Goal: Task Accomplishment & Management: Manage account settings

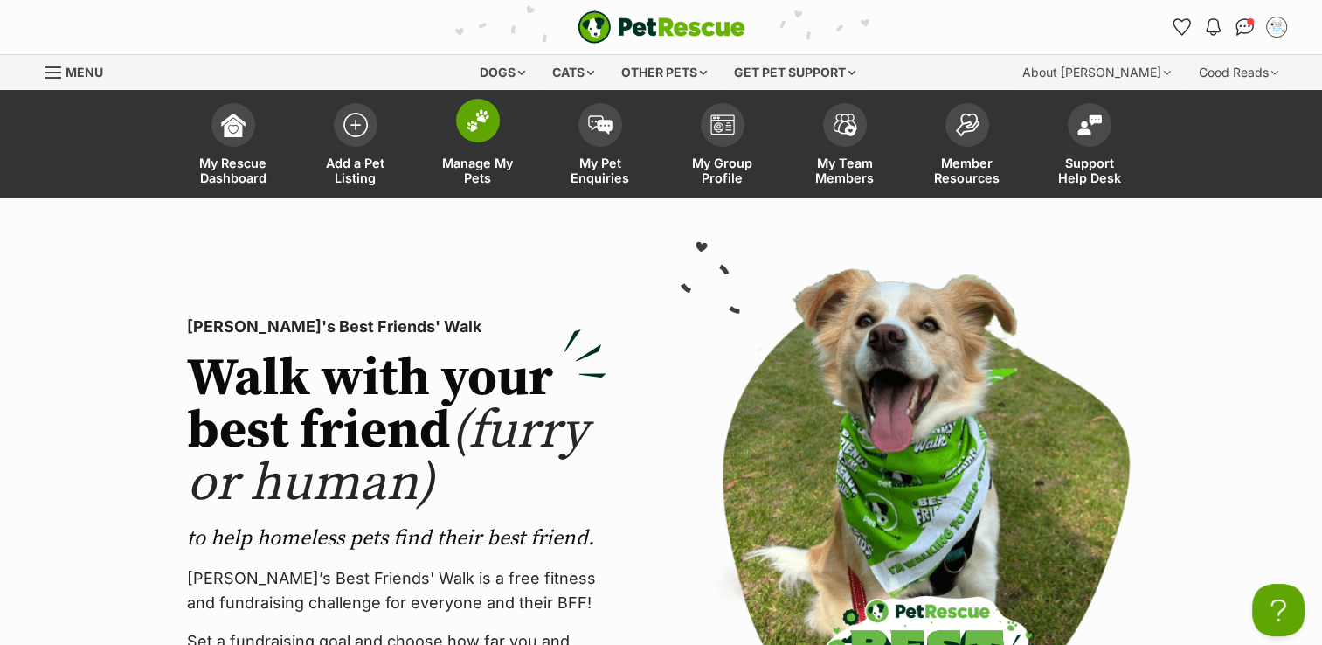
click at [485, 123] on img at bounding box center [478, 120] width 24 height 23
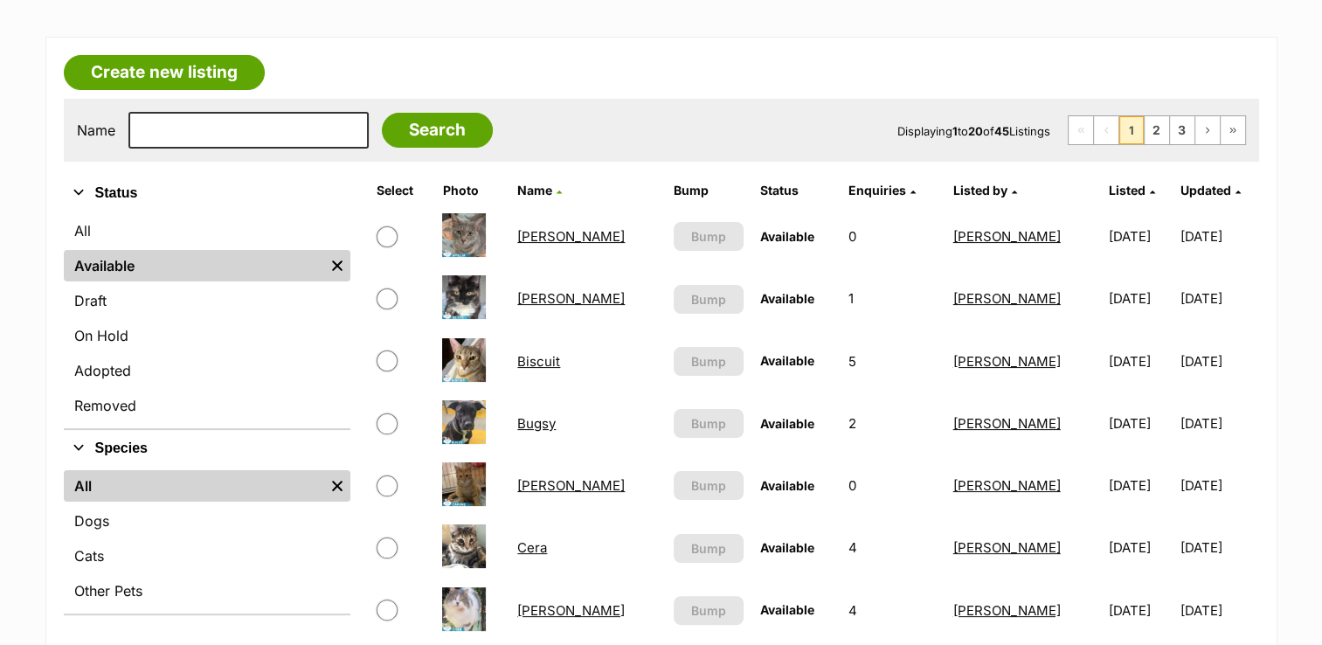
scroll to position [262, 0]
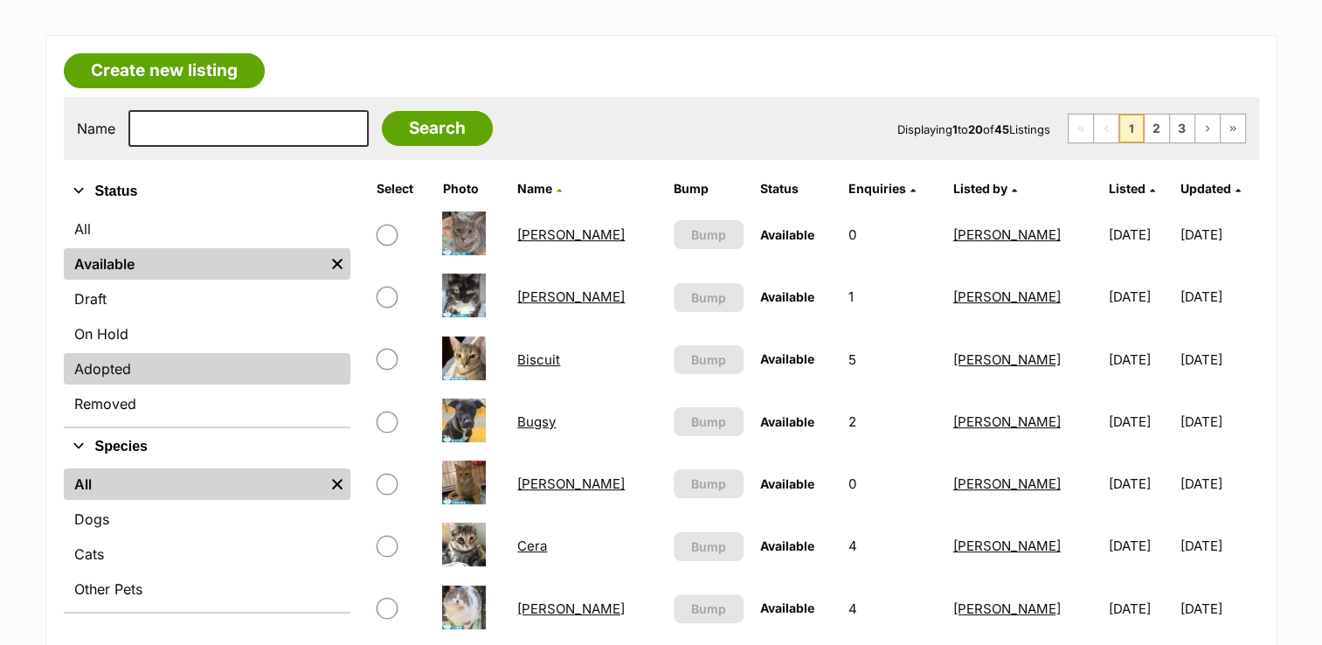
click at [136, 371] on link "Adopted" at bounding box center [207, 368] width 287 height 31
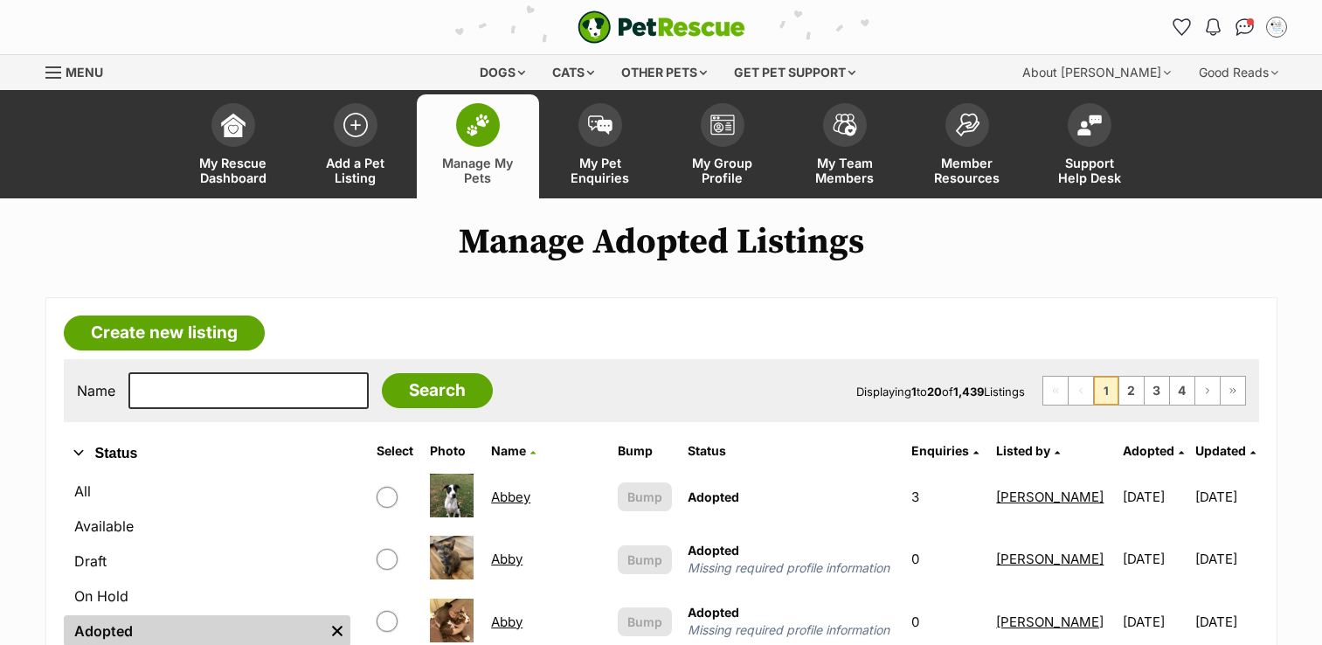
click at [248, 380] on input "text" at bounding box center [248, 390] width 240 height 37
type input "IMP"
click at [385, 392] on input "Search" at bounding box center [437, 390] width 111 height 35
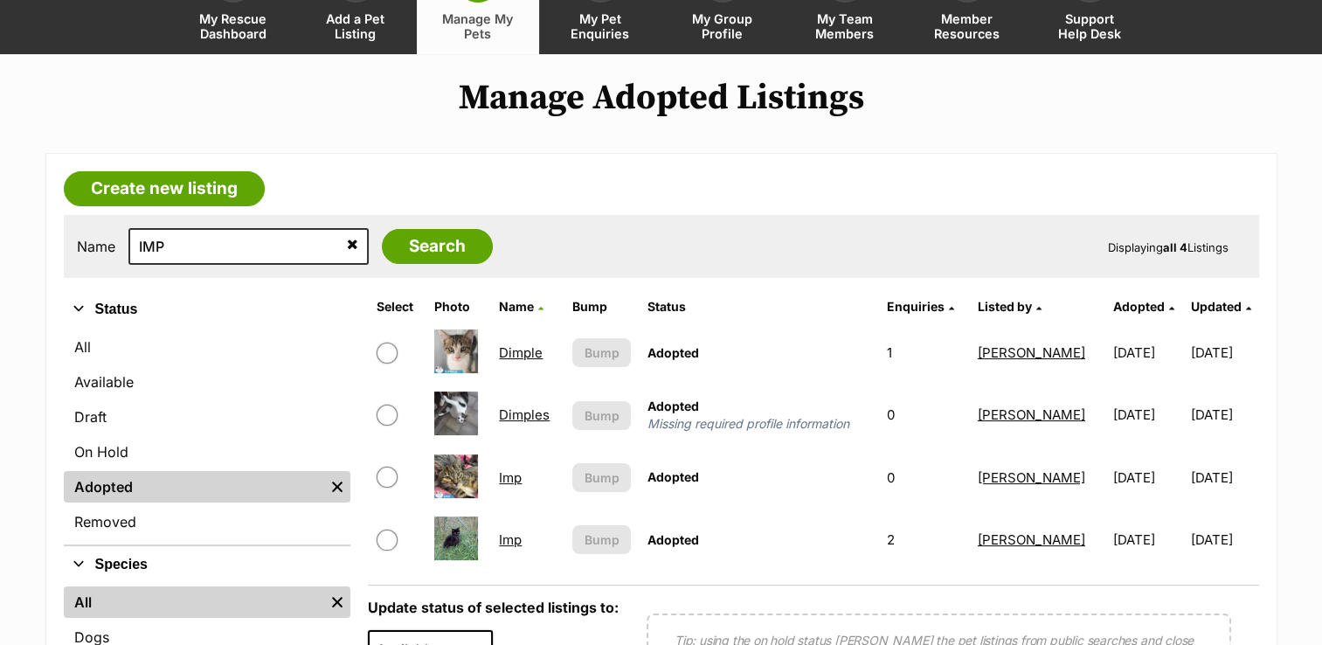
scroll to position [175, 0]
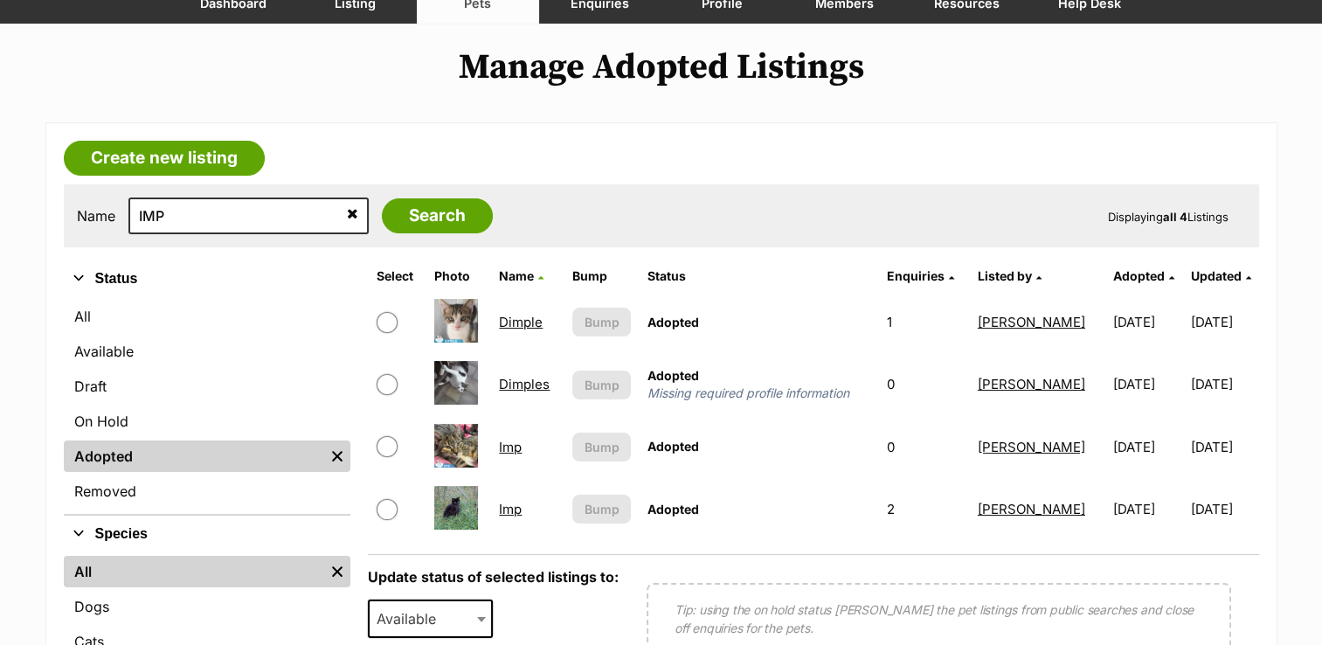
click at [510, 447] on link "Imp" at bounding box center [510, 447] width 23 height 17
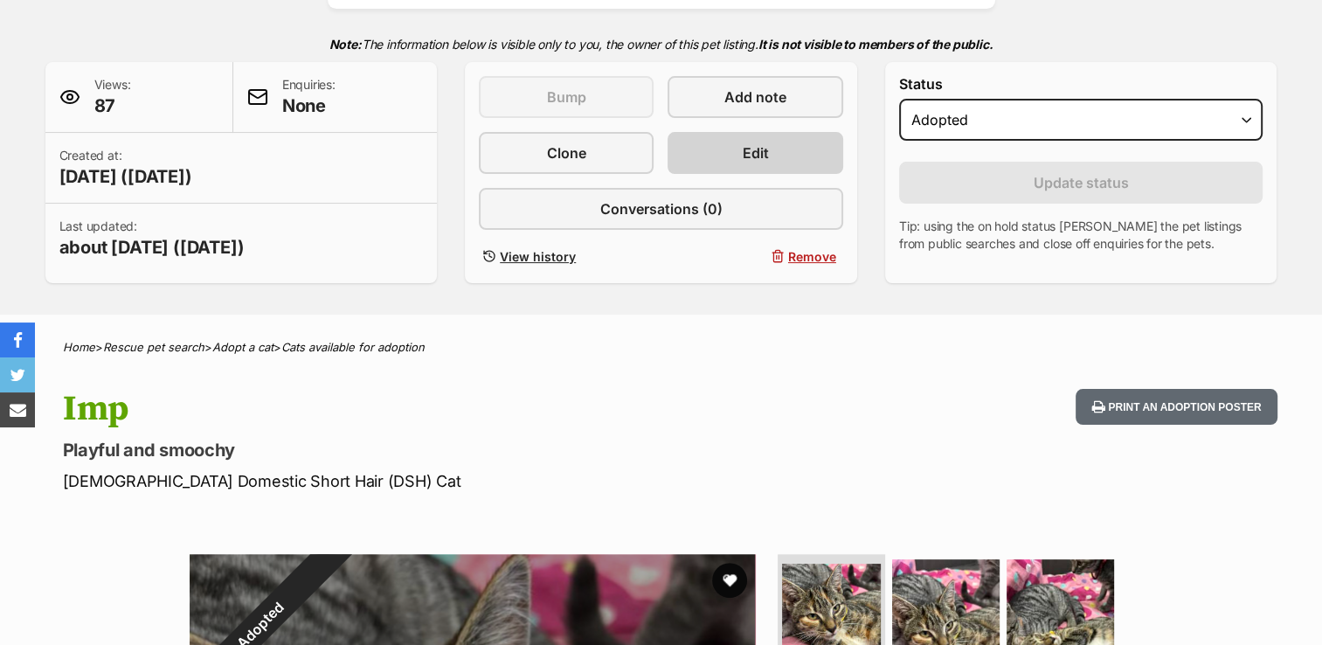
scroll to position [262, 0]
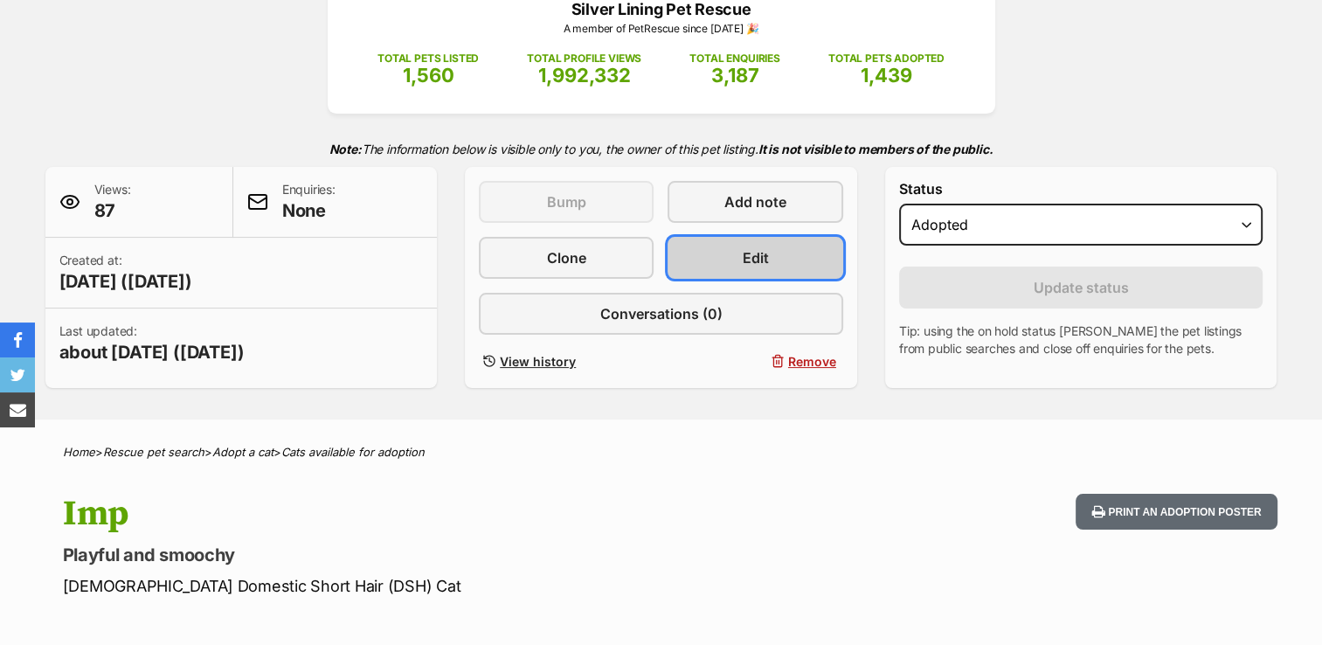
click at [767, 254] on span "Edit" at bounding box center [756, 257] width 26 height 21
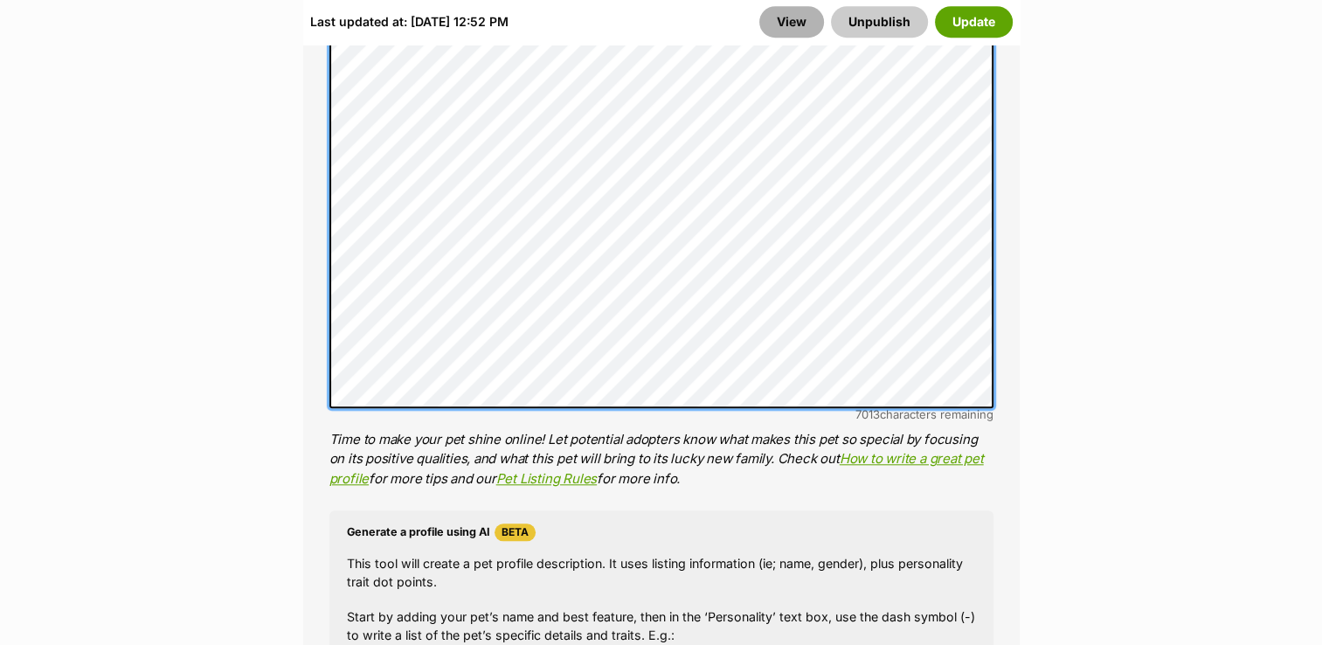
scroll to position [1513, 0]
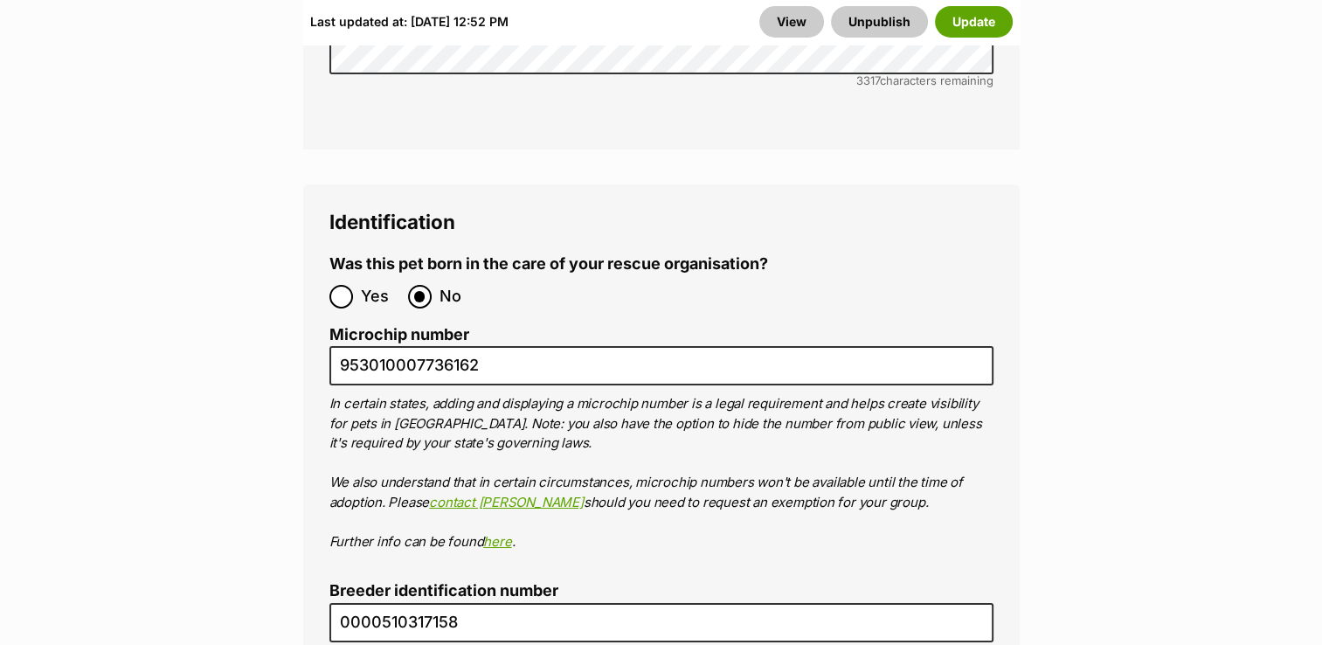
scroll to position [6232, 0]
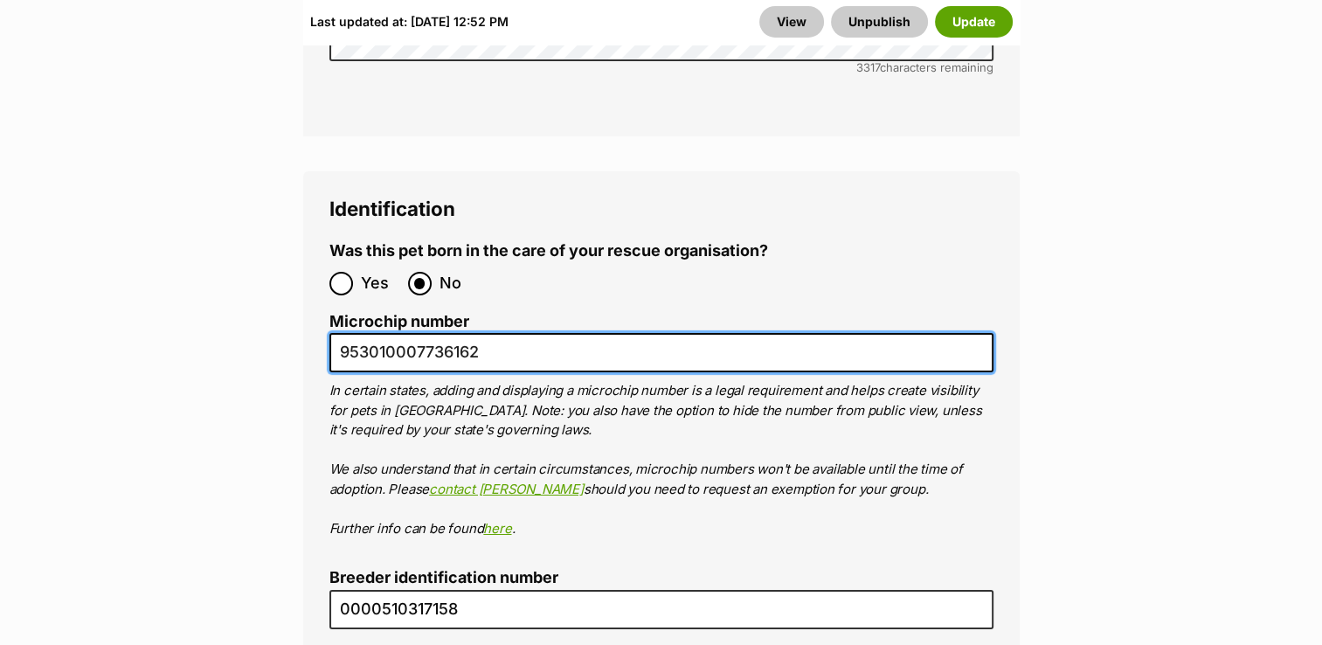
drag, startPoint x: 341, startPoint y: 249, endPoint x: 479, endPoint y: 266, distance: 139.1
click at [479, 333] on input "953010007736162" at bounding box center [661, 352] width 664 height 39
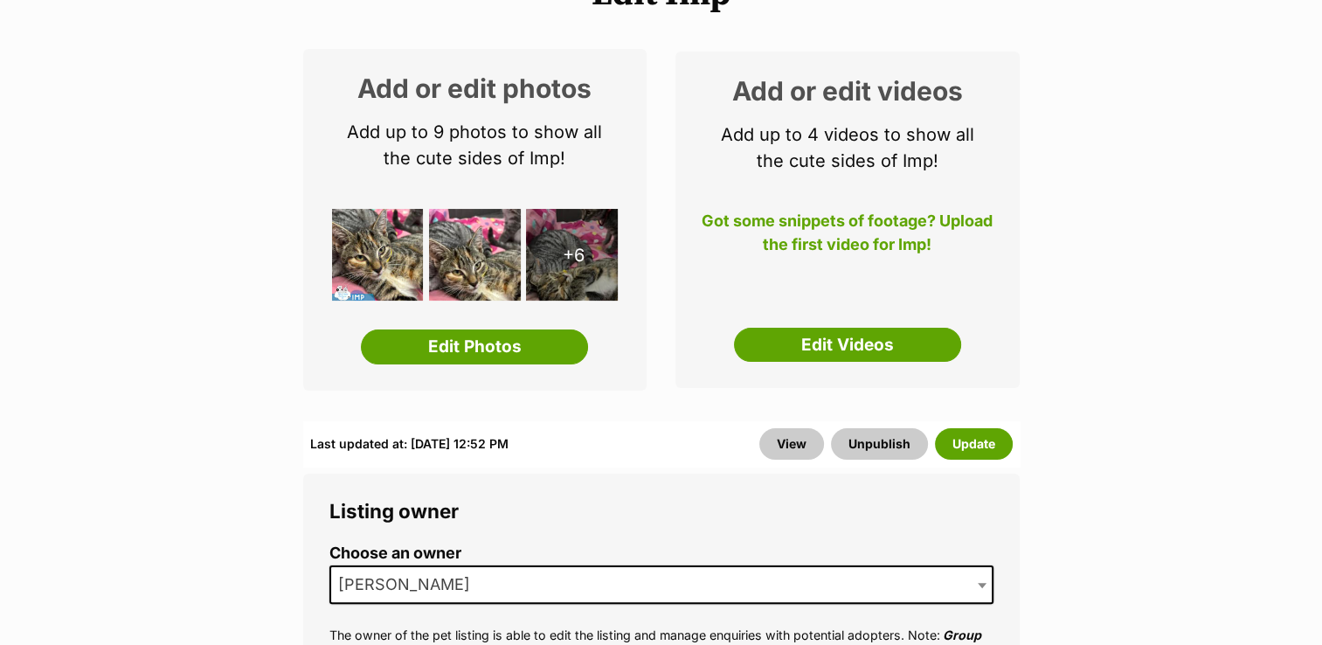
scroll to position [114, 0]
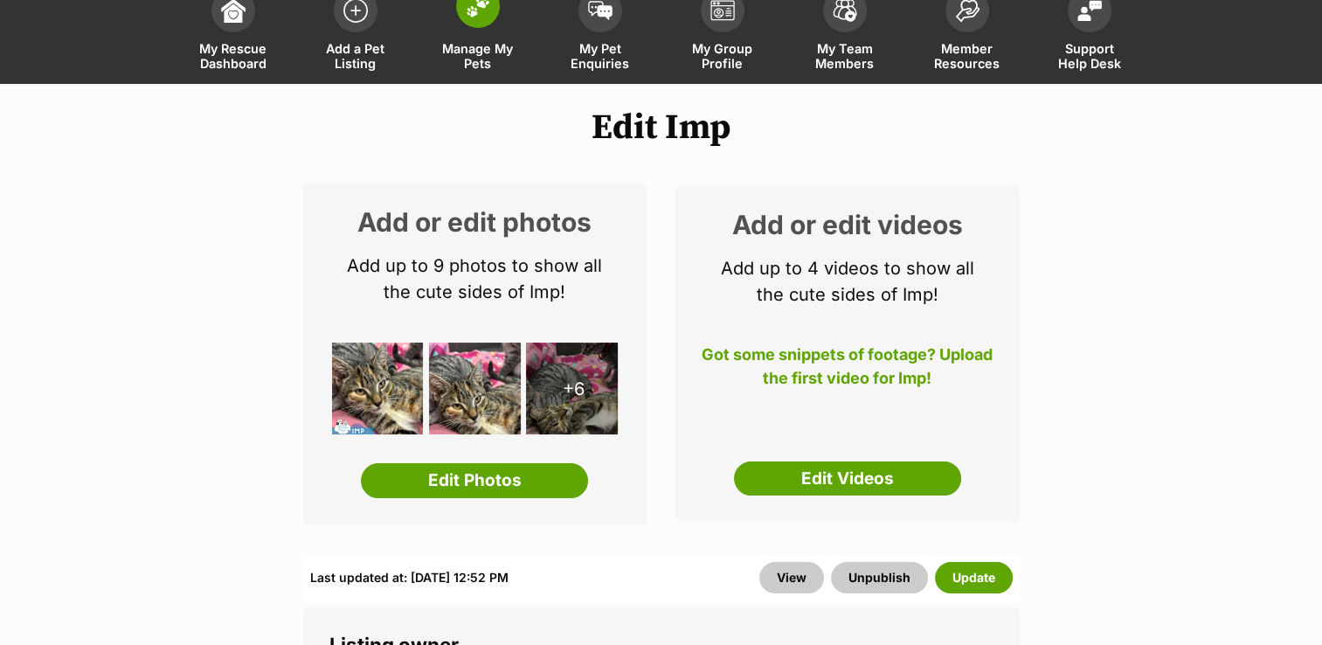
click at [479, 17] on span at bounding box center [478, 6] width 44 height 44
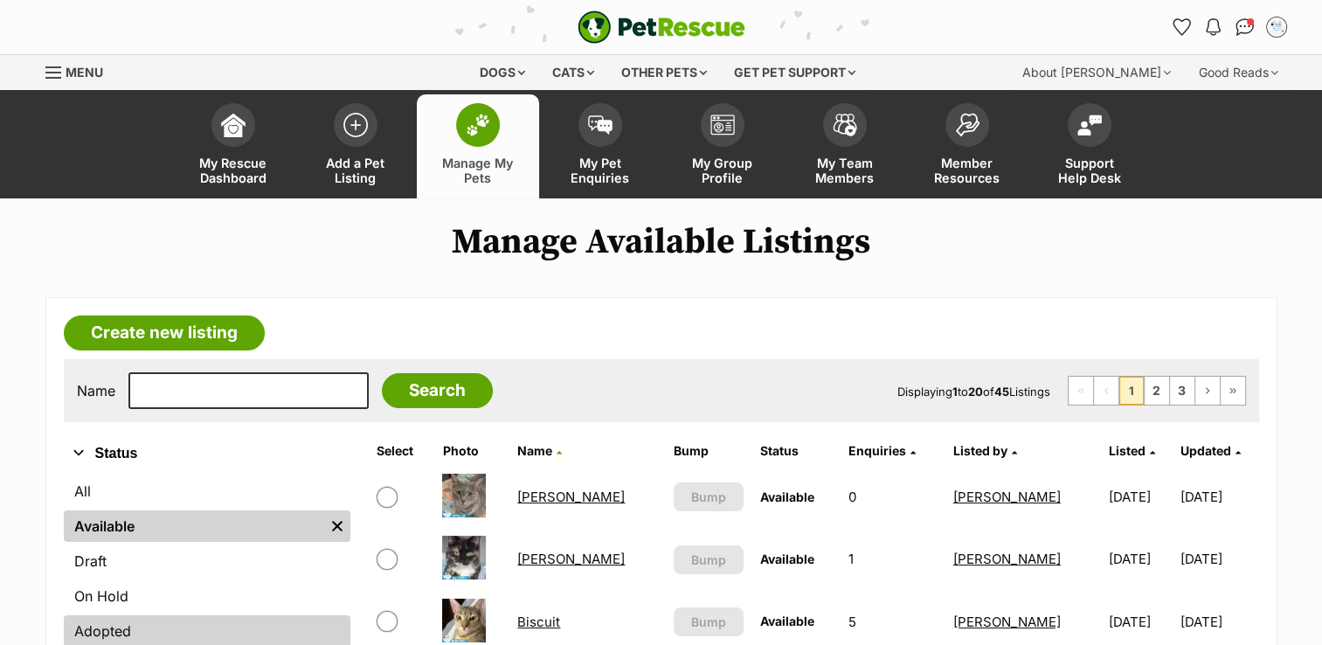
click at [172, 627] on link "Adopted" at bounding box center [207, 630] width 287 height 31
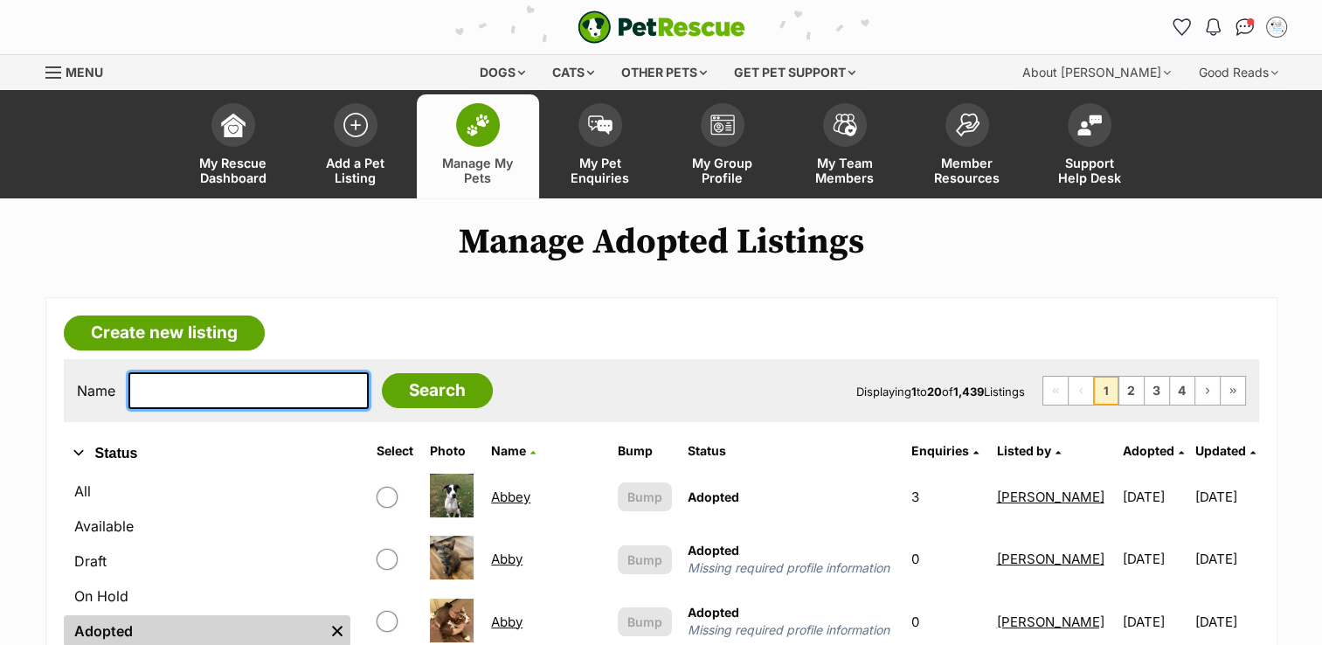
drag, startPoint x: 0, startPoint y: 0, endPoint x: 158, endPoint y: 386, distance: 417.4
click at [158, 386] on input "text" at bounding box center [248, 390] width 240 height 37
type input "INK"
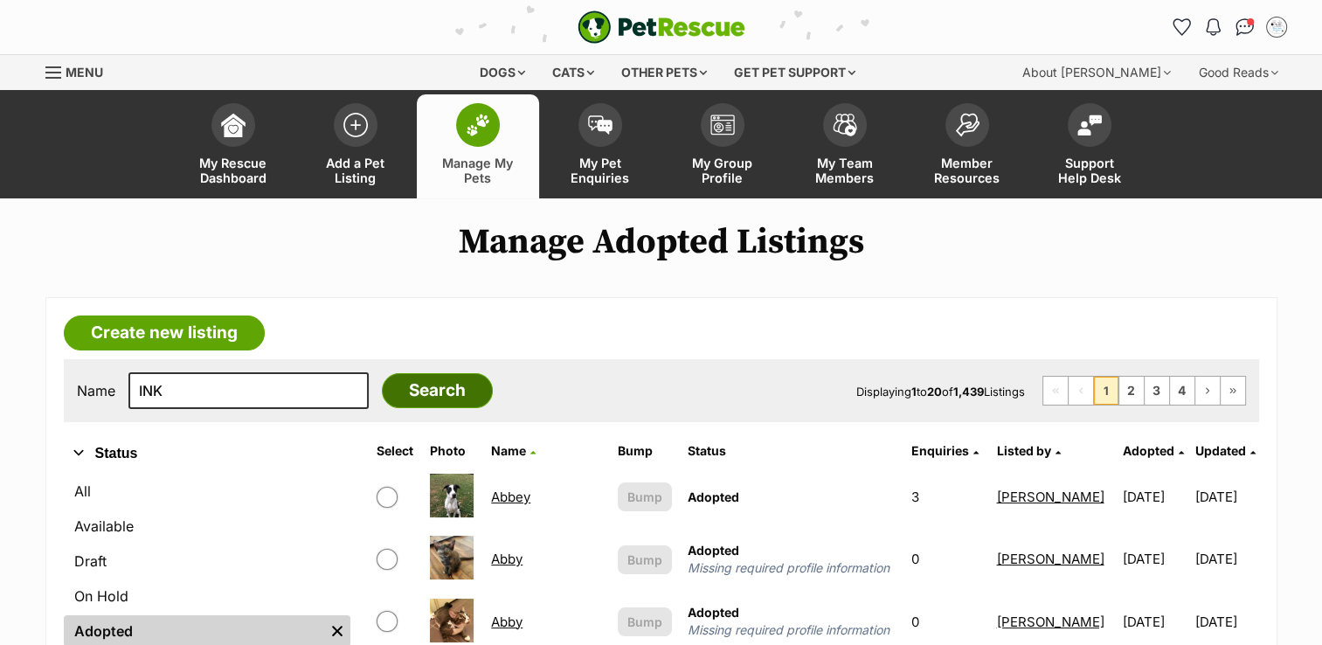
click at [382, 380] on input "Search" at bounding box center [437, 390] width 111 height 35
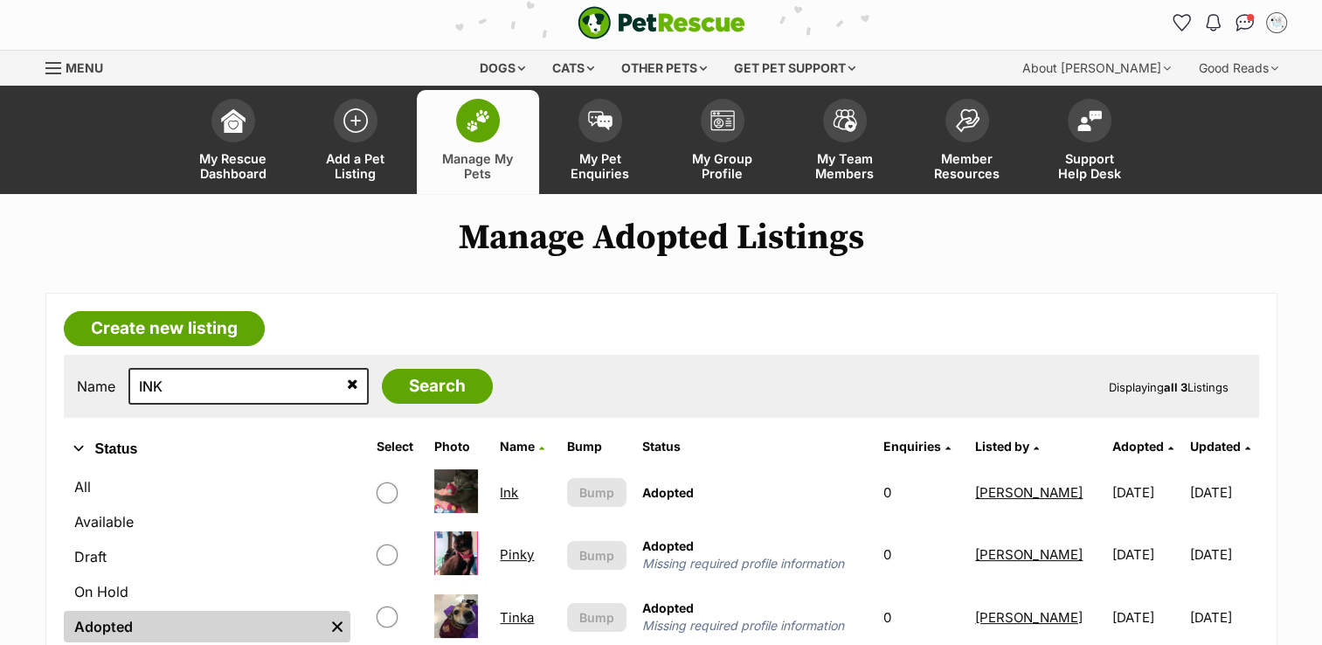
scroll to position [87, 0]
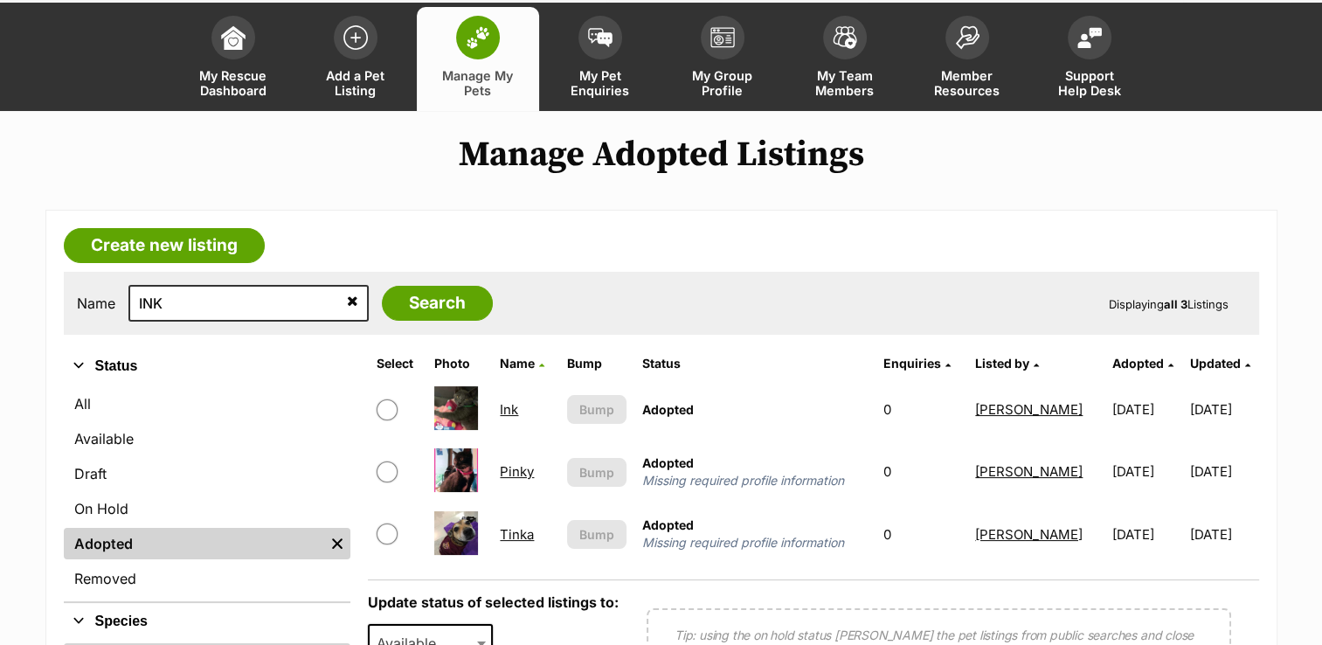
click at [502, 405] on link "Ink" at bounding box center [509, 409] width 18 height 17
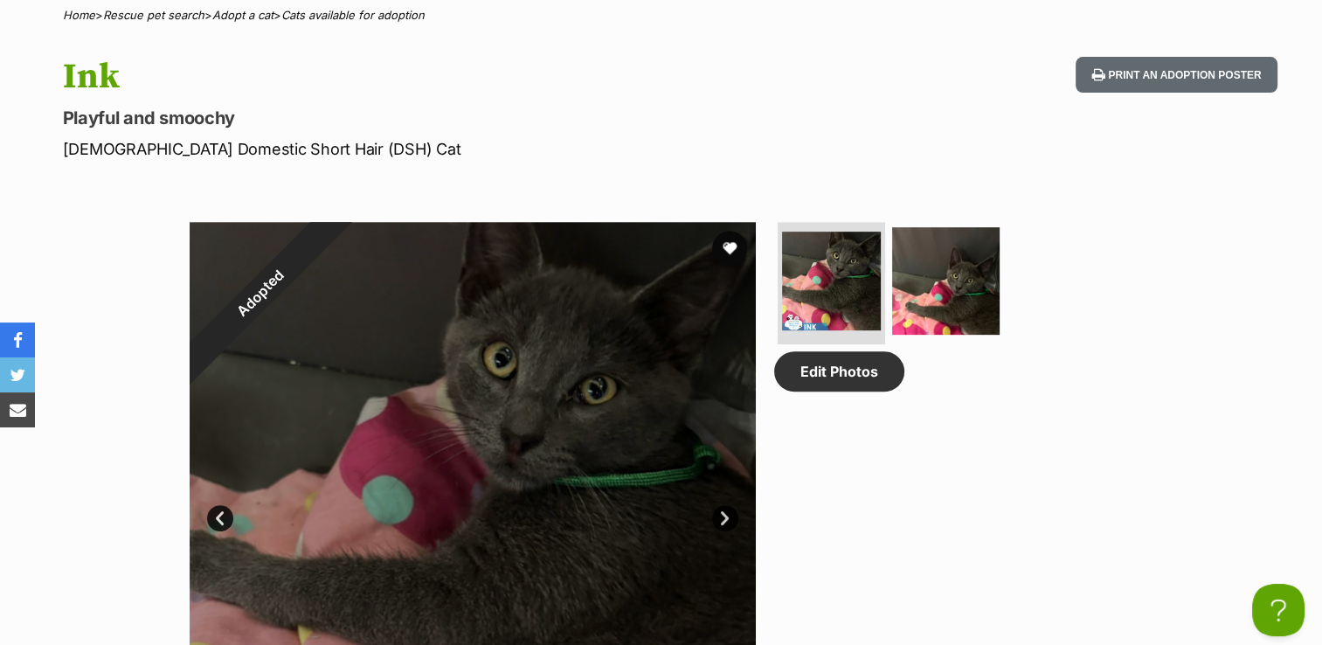
scroll to position [175, 0]
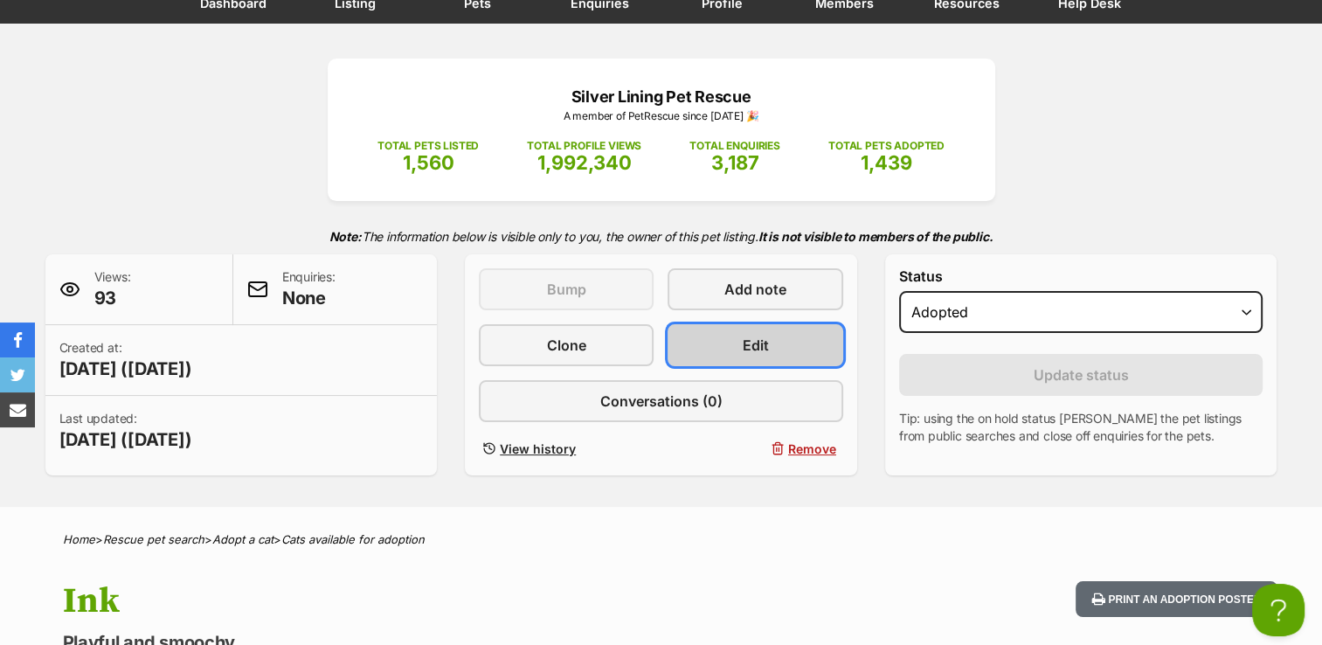
click at [731, 338] on link "Edit" at bounding box center [755, 345] width 175 height 42
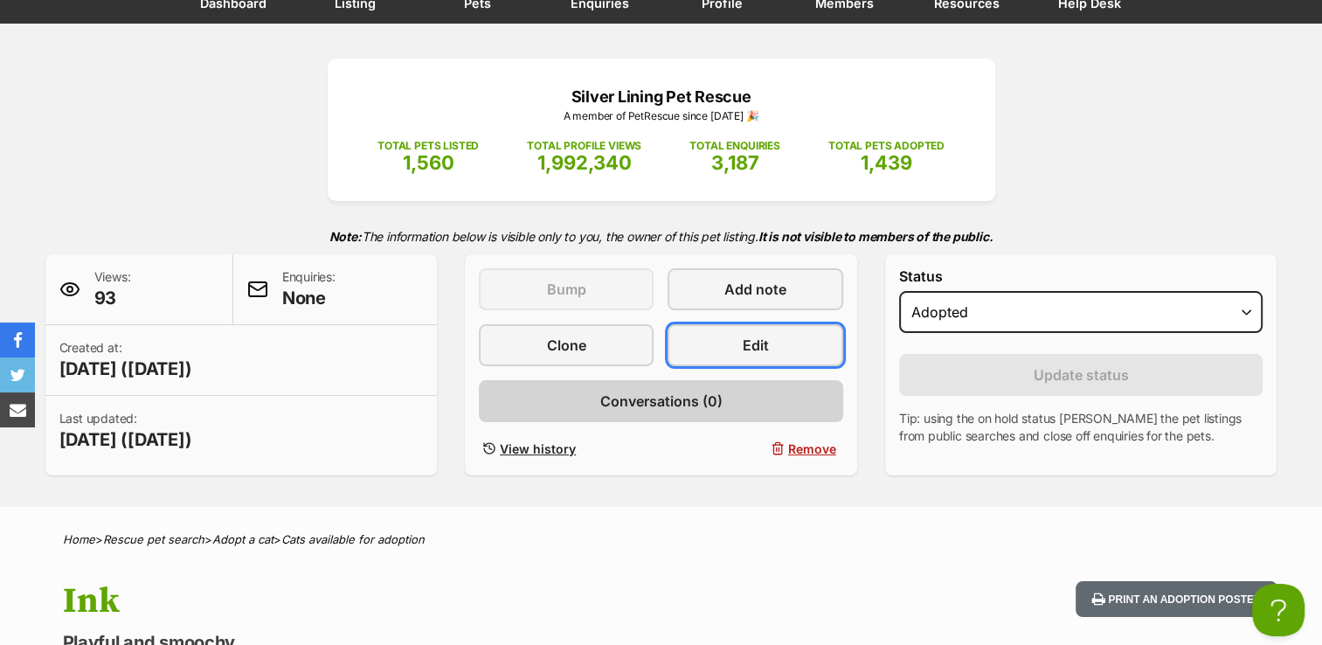
scroll to position [0, 0]
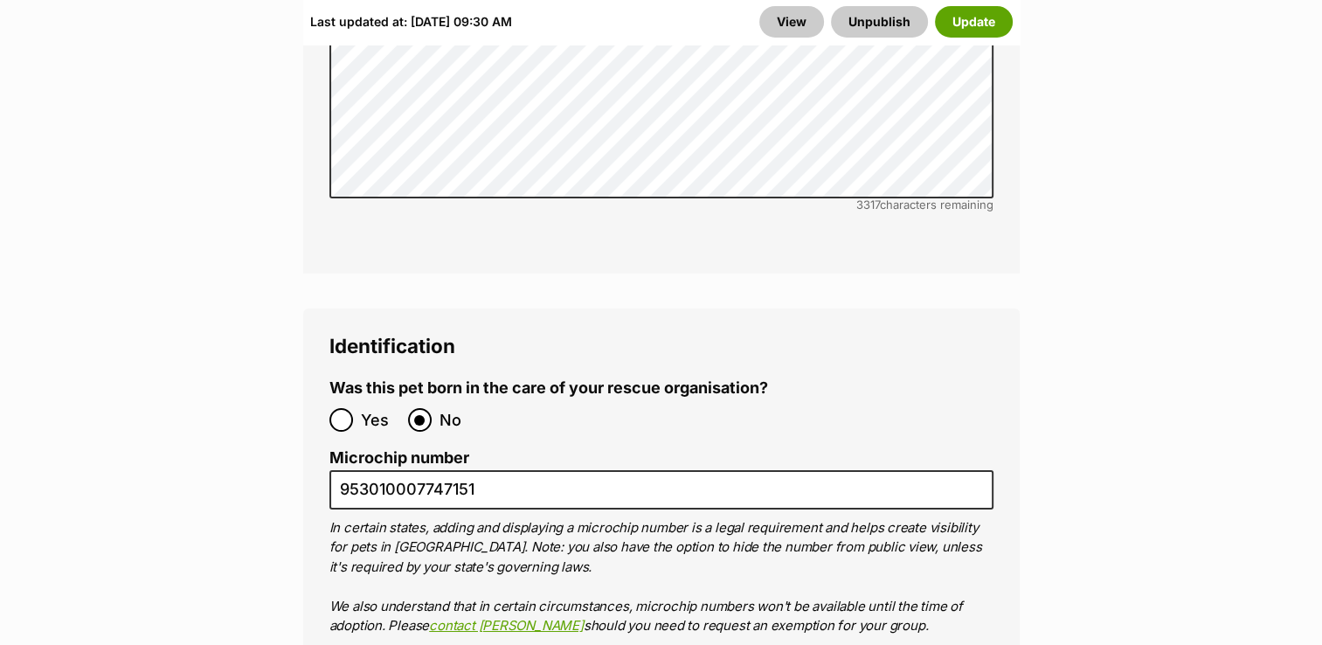
scroll to position [6152, 0]
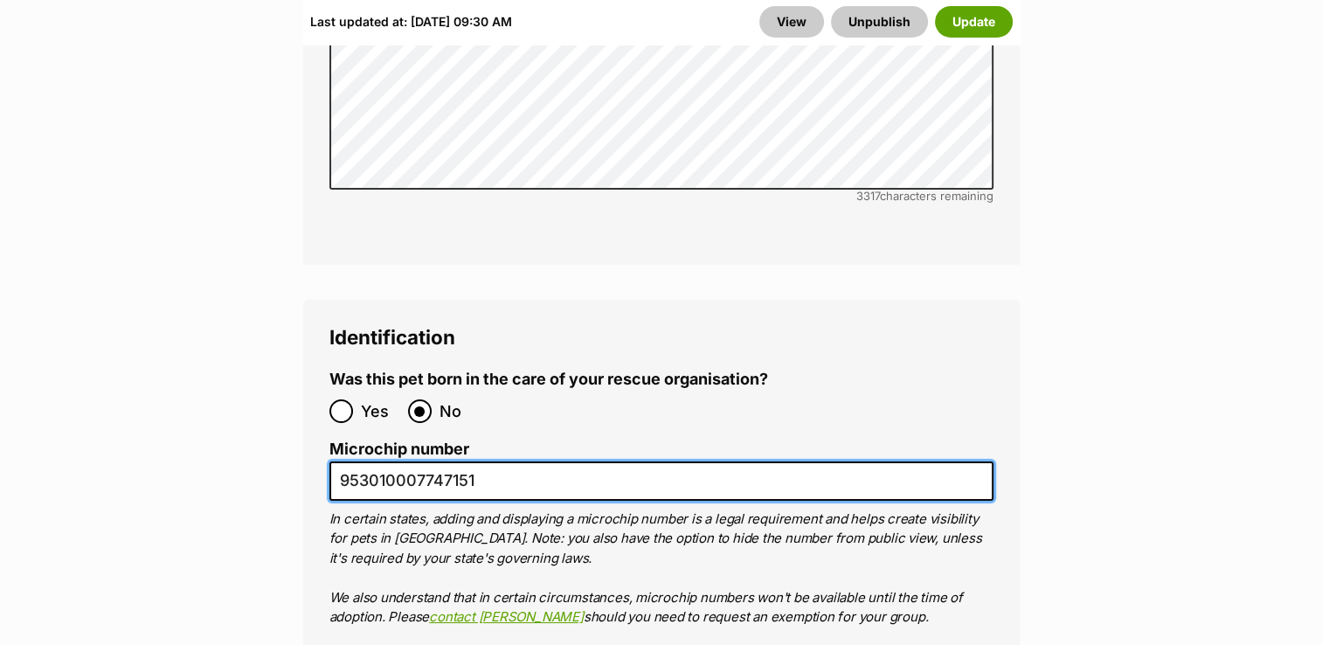
drag, startPoint x: 336, startPoint y: 374, endPoint x: 482, endPoint y: 383, distance: 146.2
click at [482, 461] on input "953010007747151" at bounding box center [661, 480] width 664 height 39
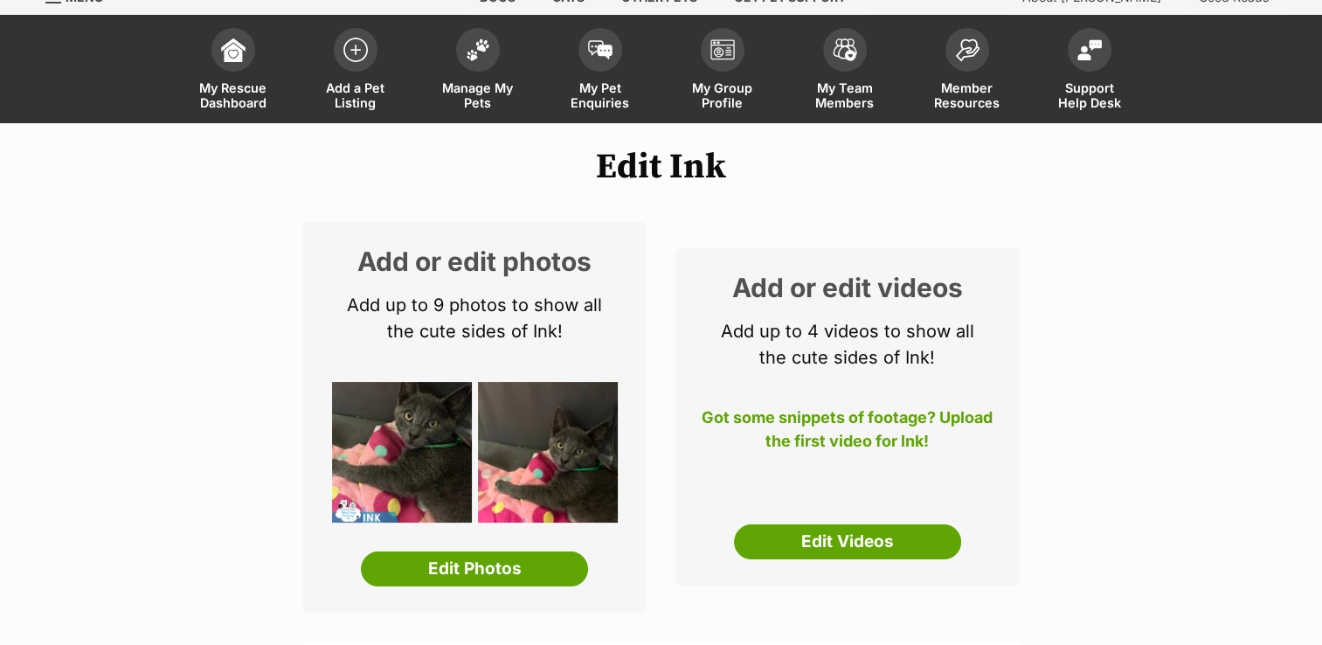
scroll to position [0, 0]
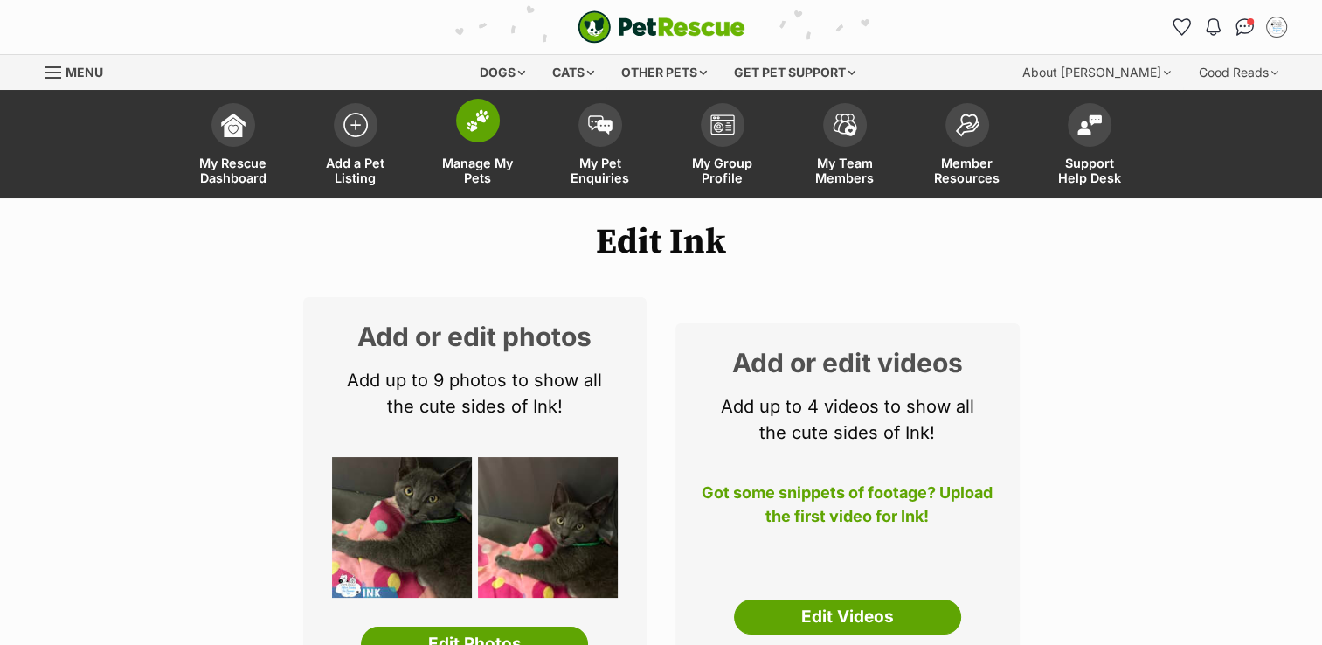
click at [479, 128] on img at bounding box center [478, 120] width 24 height 23
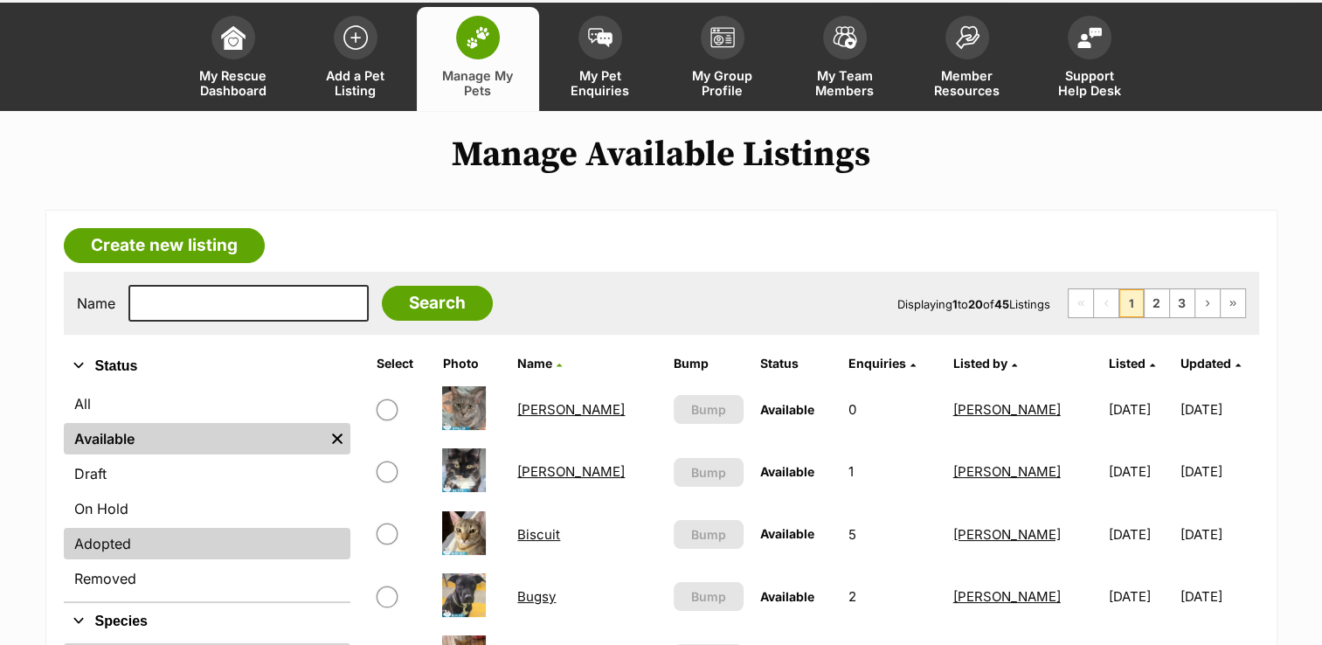
click at [245, 545] on link "Adopted" at bounding box center [207, 543] width 287 height 31
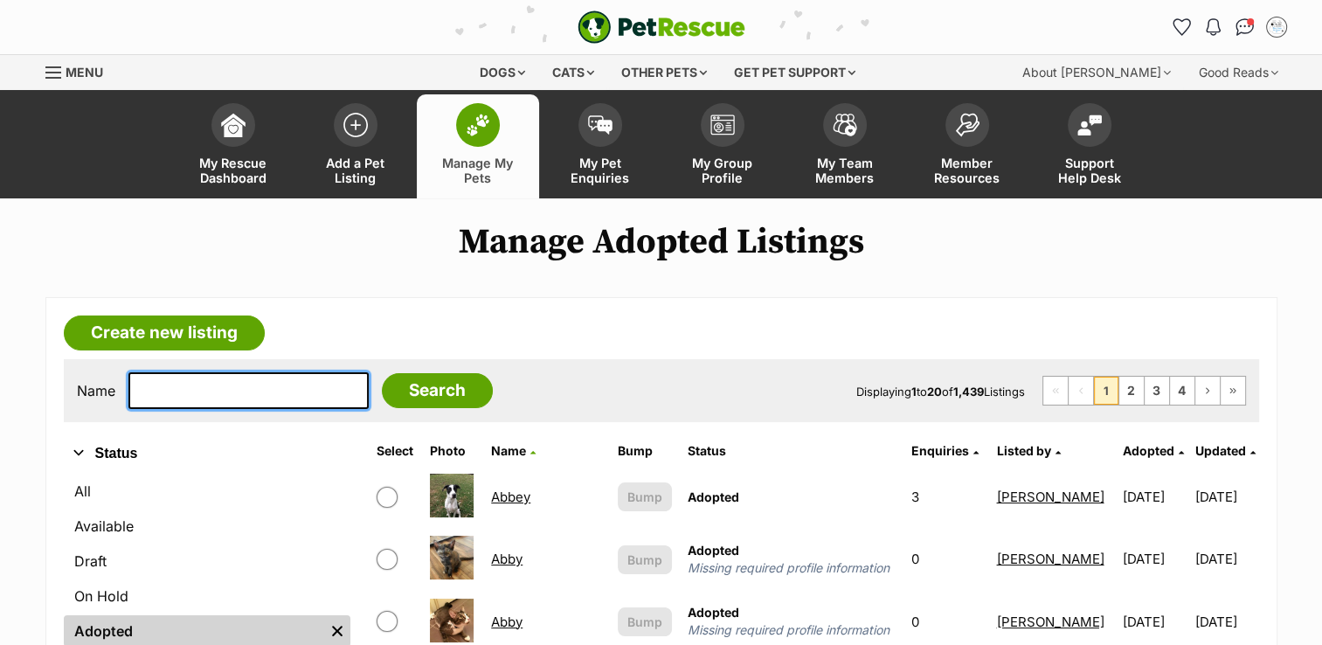
click at [150, 393] on input "text" at bounding box center [248, 390] width 240 height 37
type input "INIA"
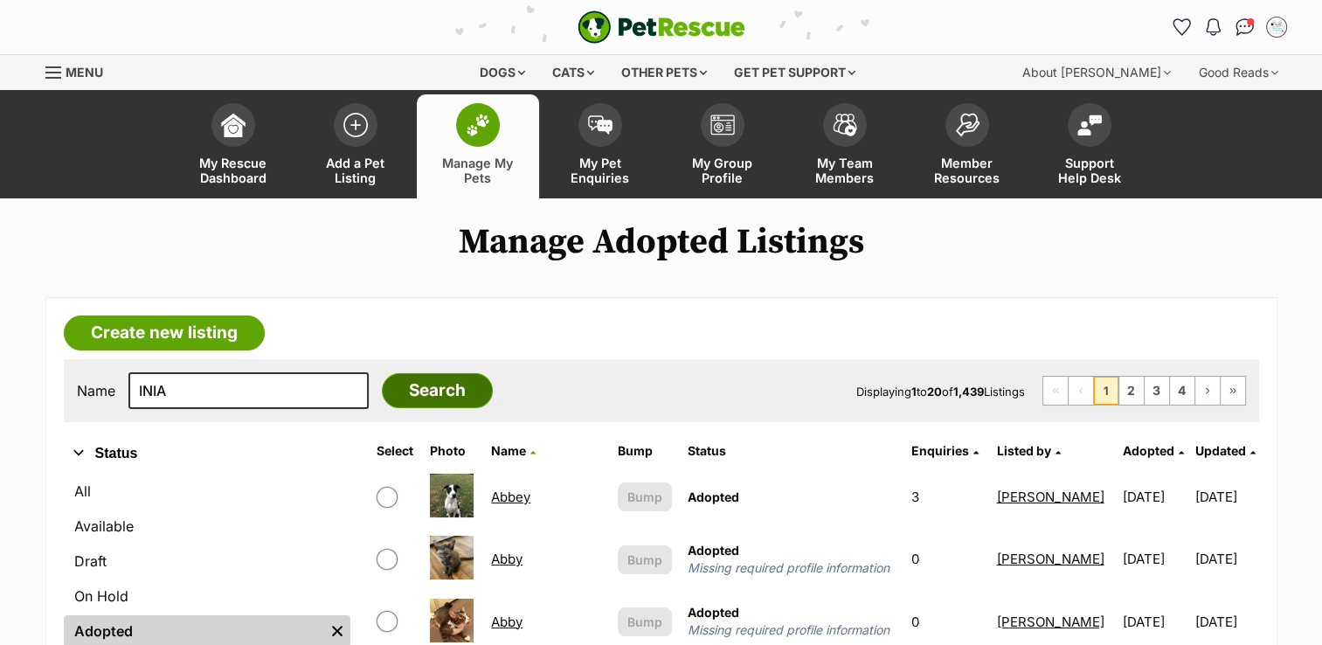
click at [382, 383] on input "Search" at bounding box center [437, 390] width 111 height 35
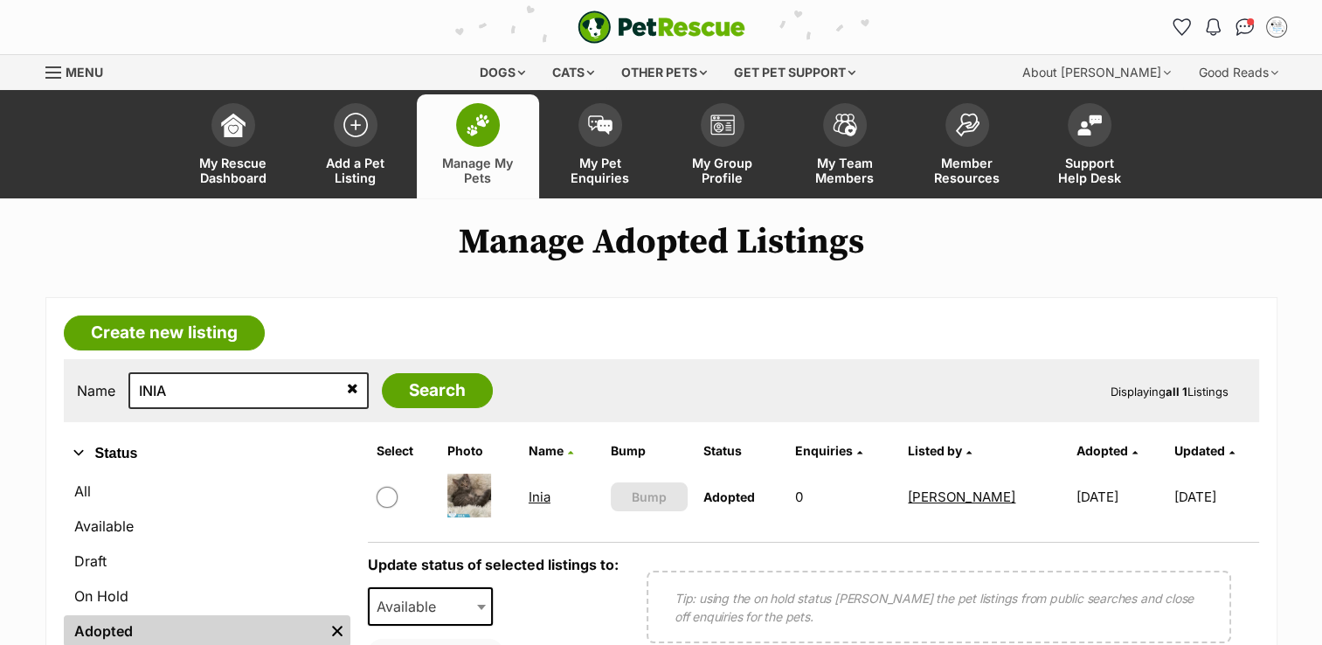
click at [542, 497] on link "Inia" at bounding box center [540, 496] width 22 height 17
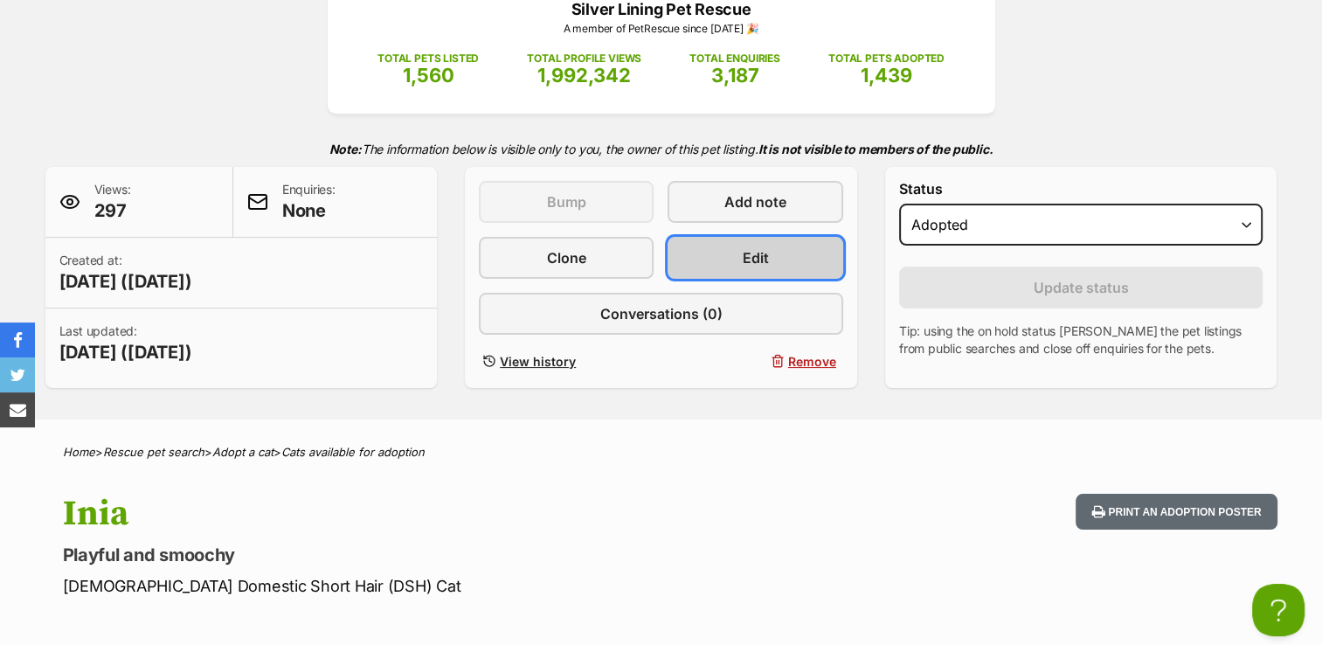
click at [779, 257] on link "Edit" at bounding box center [755, 258] width 175 height 42
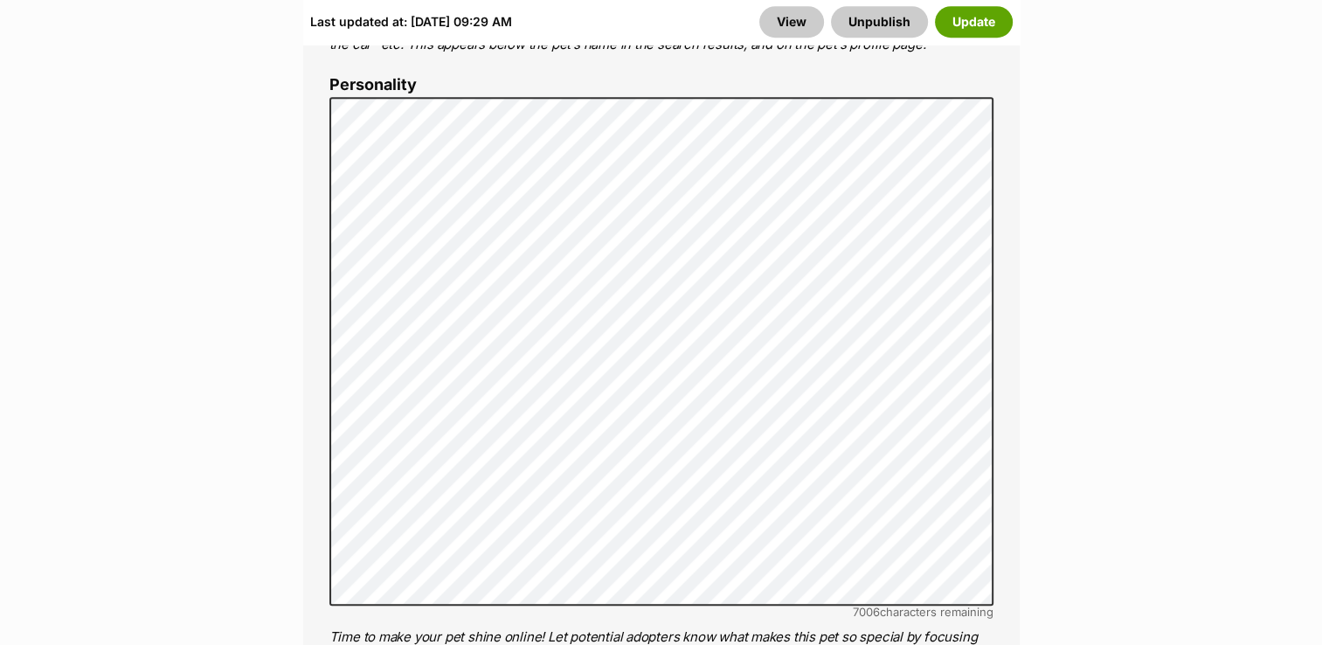
scroll to position [1398, 0]
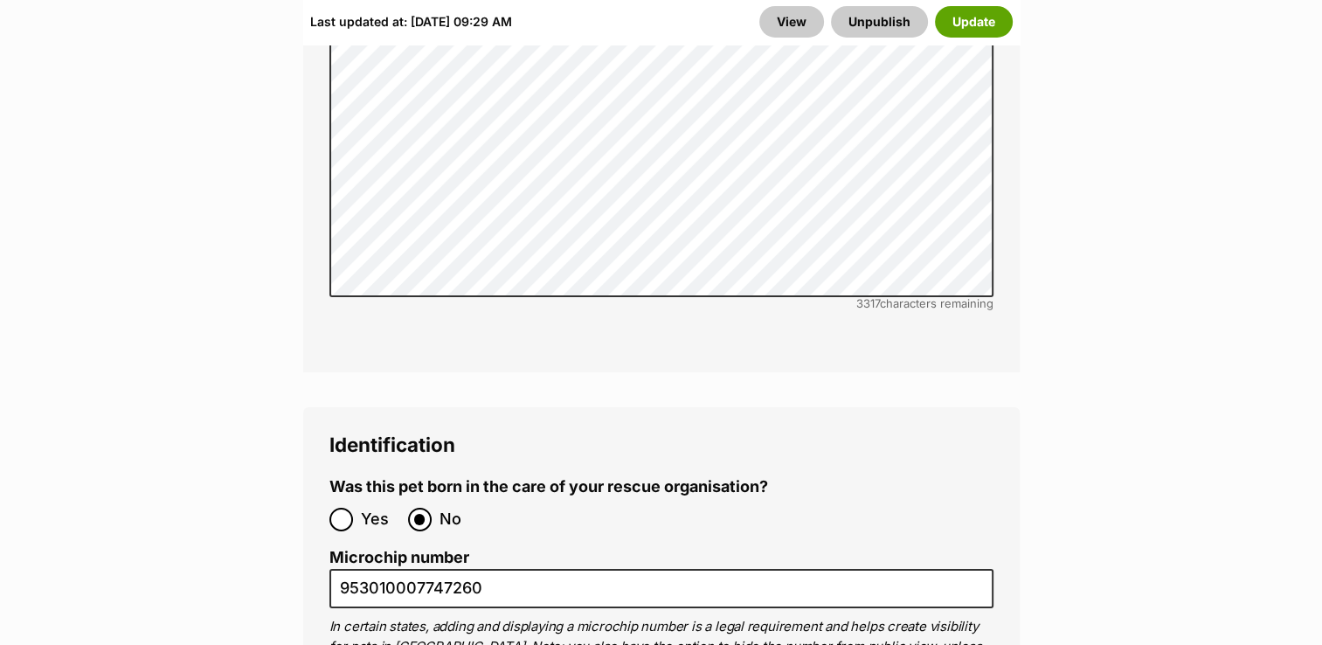
scroll to position [6030, 0]
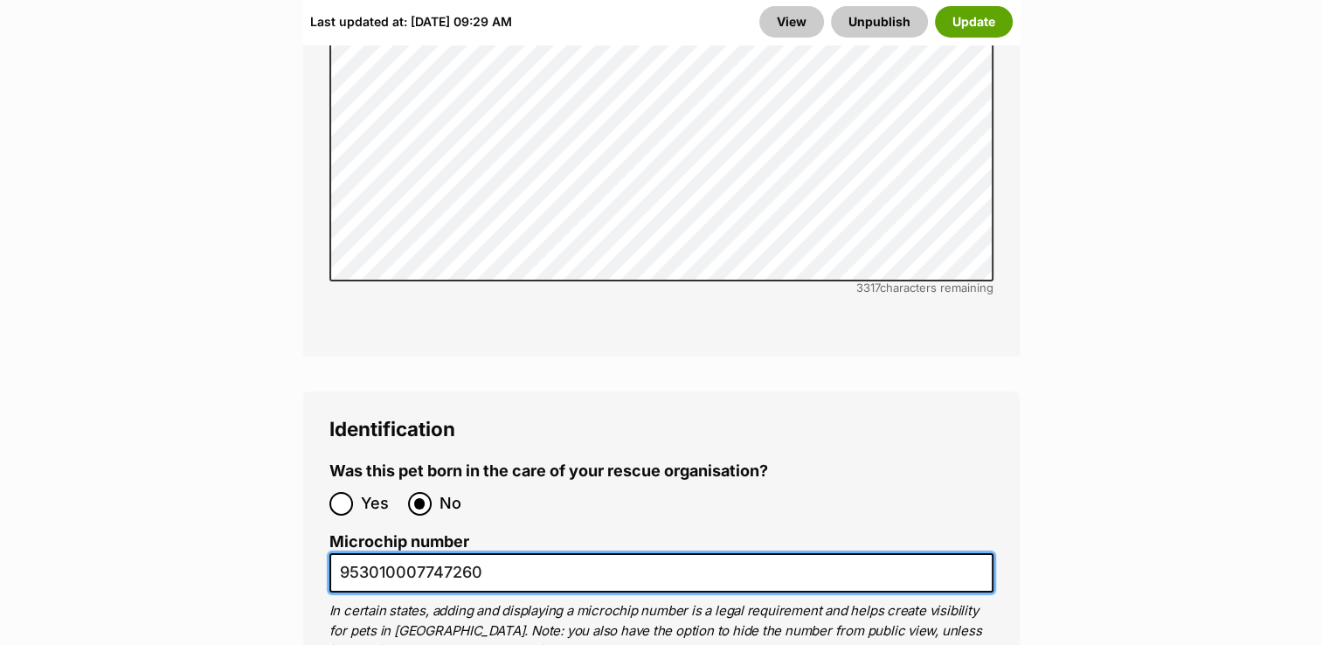
drag, startPoint x: 340, startPoint y: 468, endPoint x: 491, endPoint y: 466, distance: 151.2
click at [491, 553] on input "953010007747260" at bounding box center [661, 572] width 664 height 39
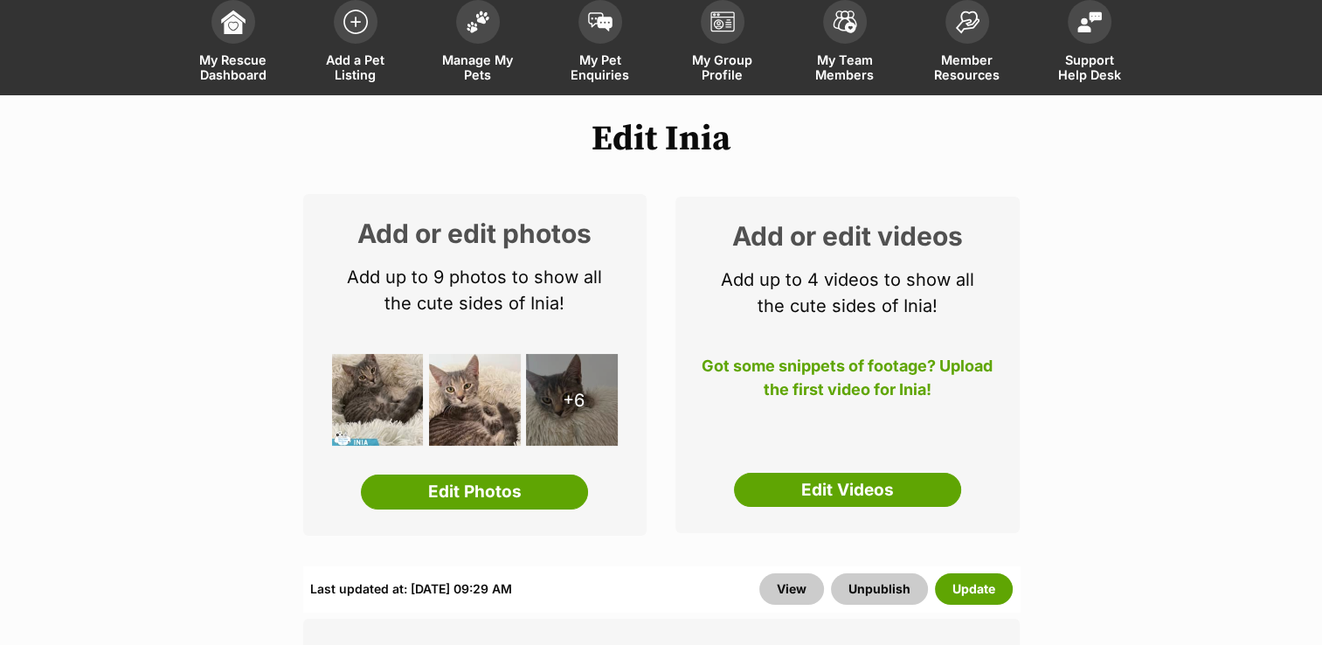
scroll to position [0, 0]
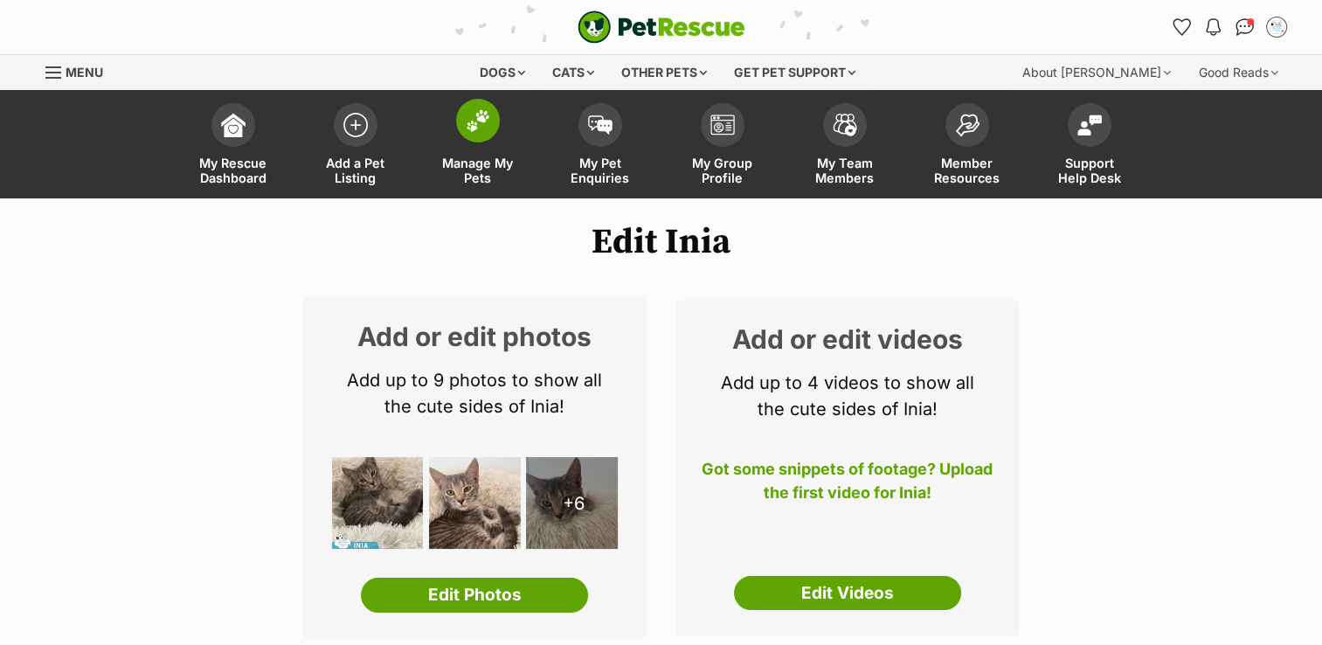
click at [480, 131] on img at bounding box center [478, 120] width 24 height 23
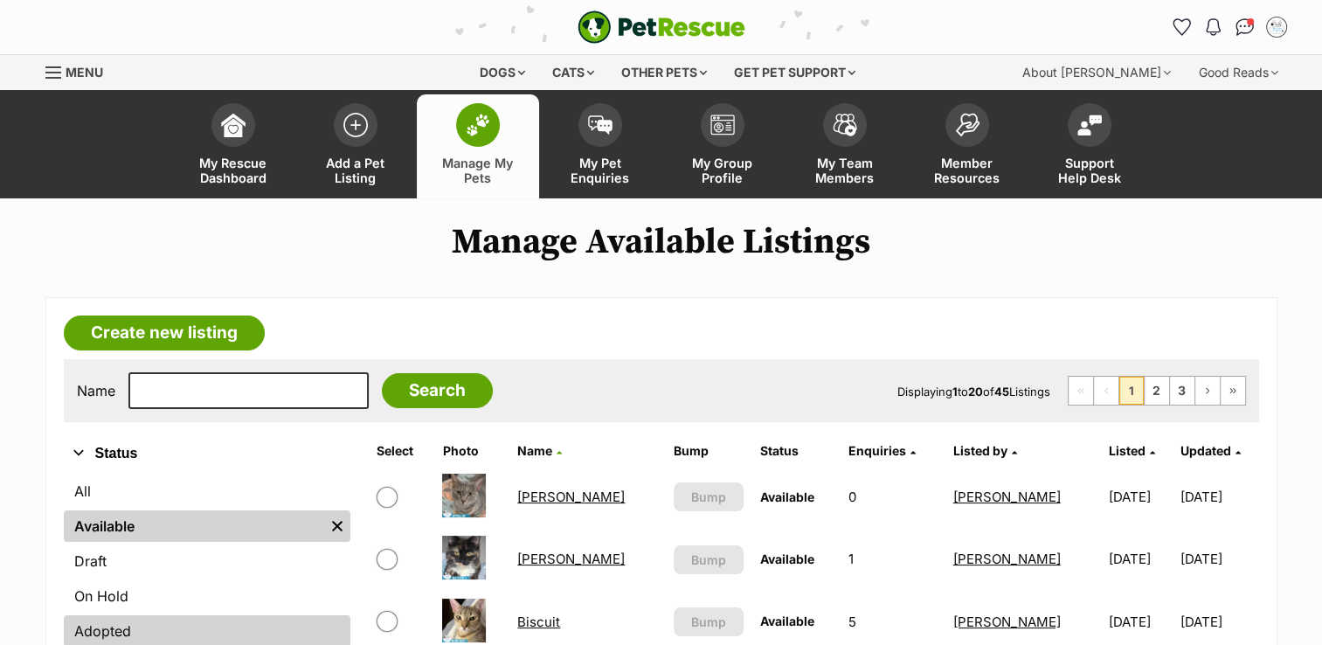
click at [179, 631] on link "Adopted" at bounding box center [207, 630] width 287 height 31
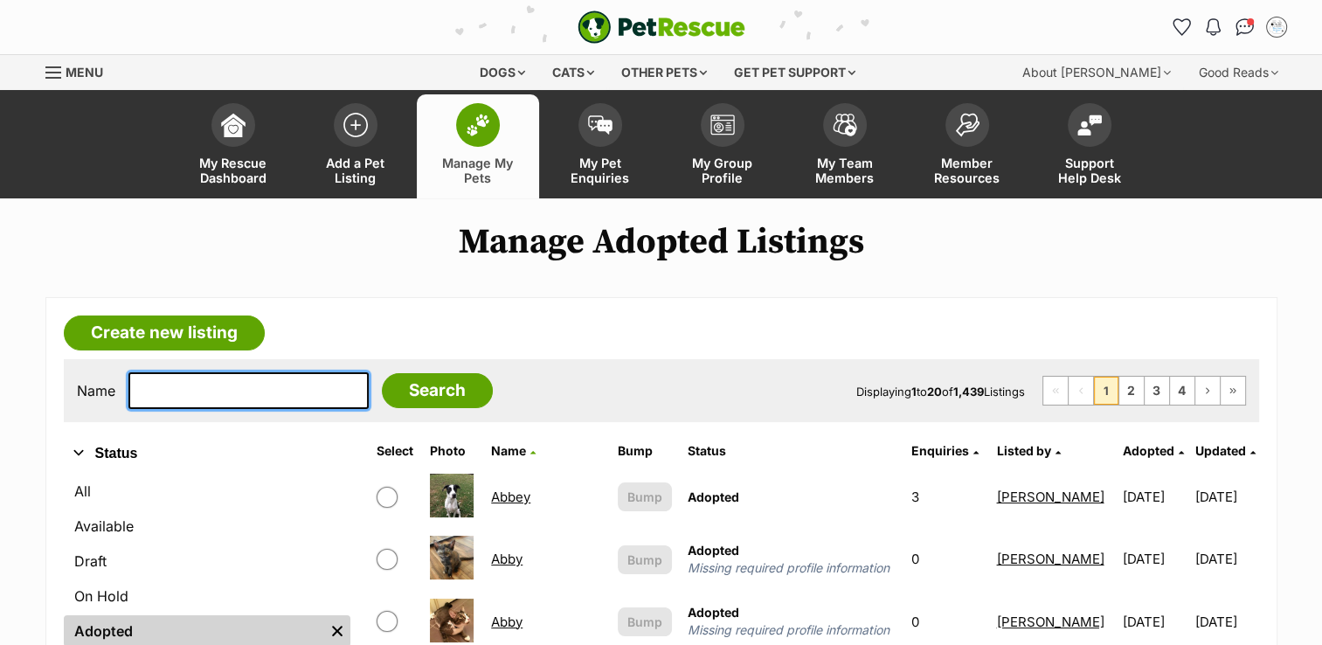
click at [224, 394] on input "text" at bounding box center [248, 390] width 240 height 37
type input "INTI"
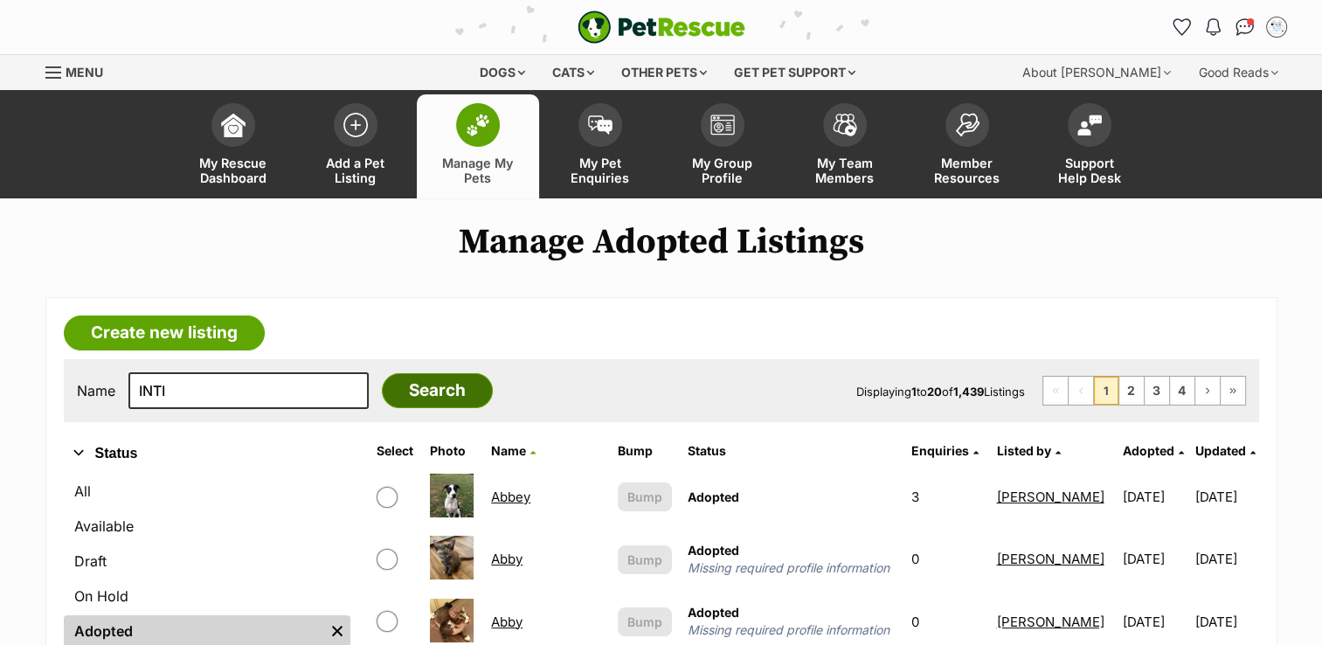
click at [427, 388] on input "Search" at bounding box center [437, 390] width 111 height 35
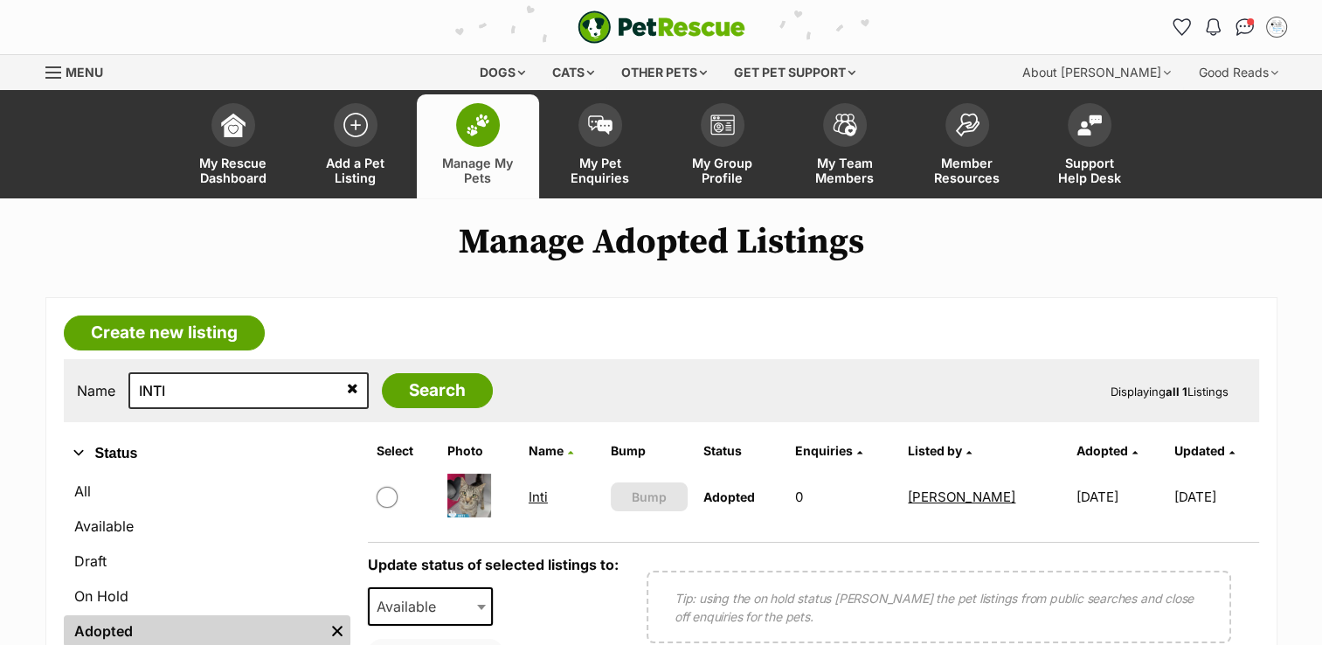
click at [534, 495] on link "Inti" at bounding box center [538, 496] width 19 height 17
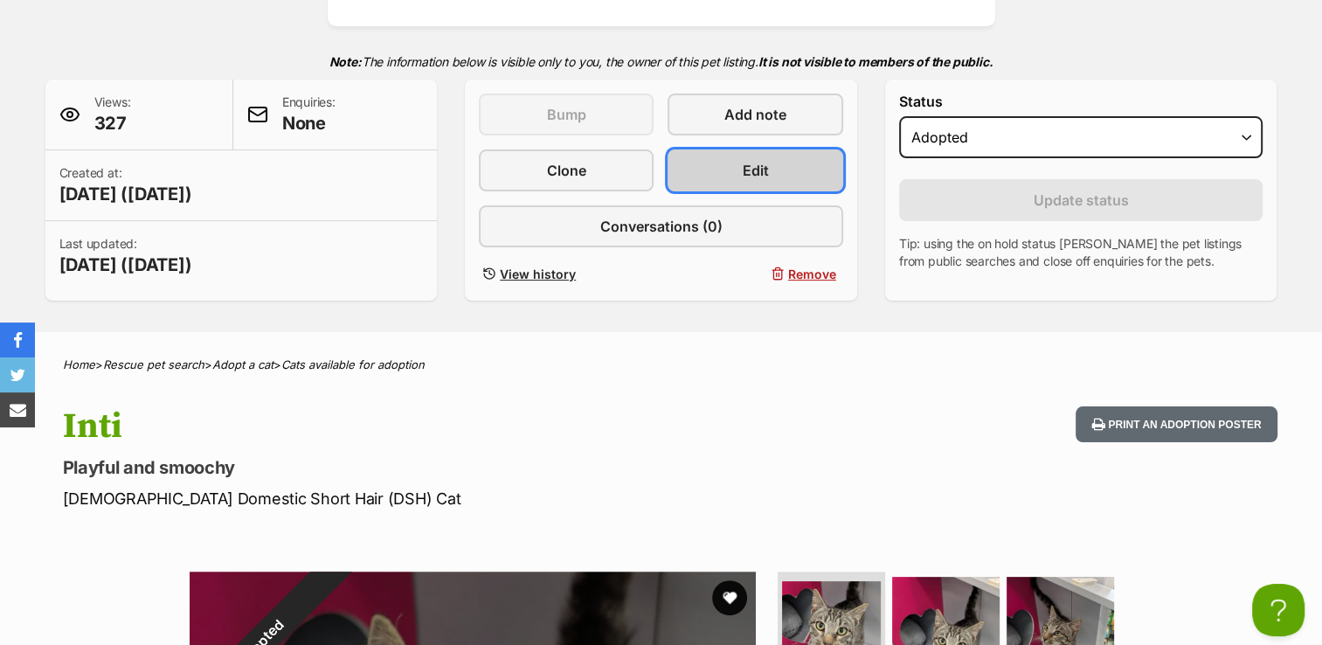
click at [775, 174] on link "Edit" at bounding box center [755, 170] width 175 height 42
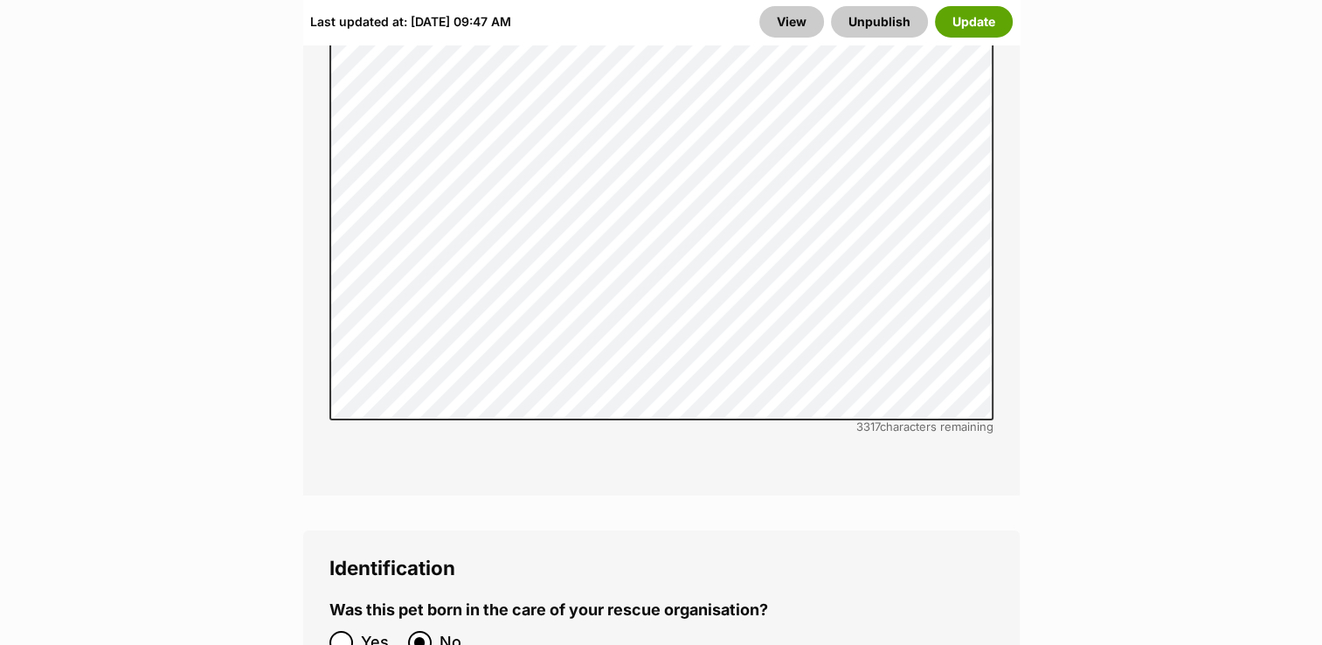
scroll to position [6204, 0]
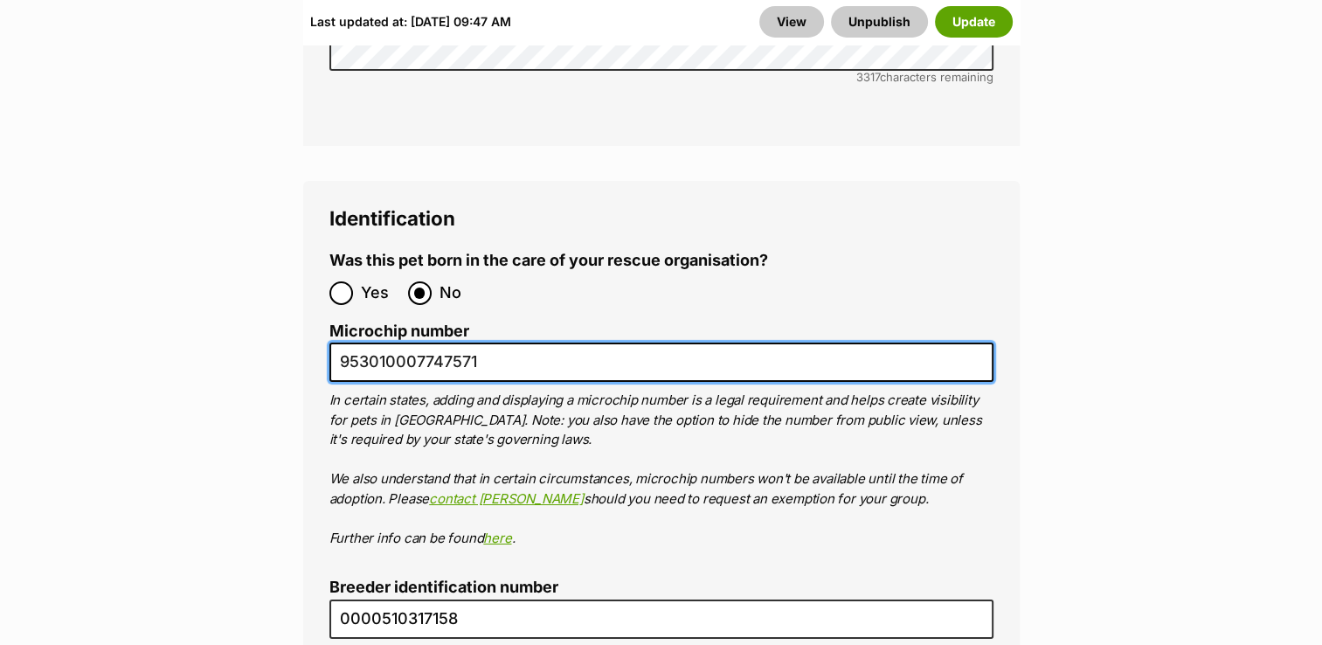
drag, startPoint x: 339, startPoint y: 257, endPoint x: 480, endPoint y: 257, distance: 140.7
click at [480, 343] on input "953010007747571" at bounding box center [661, 362] width 664 height 39
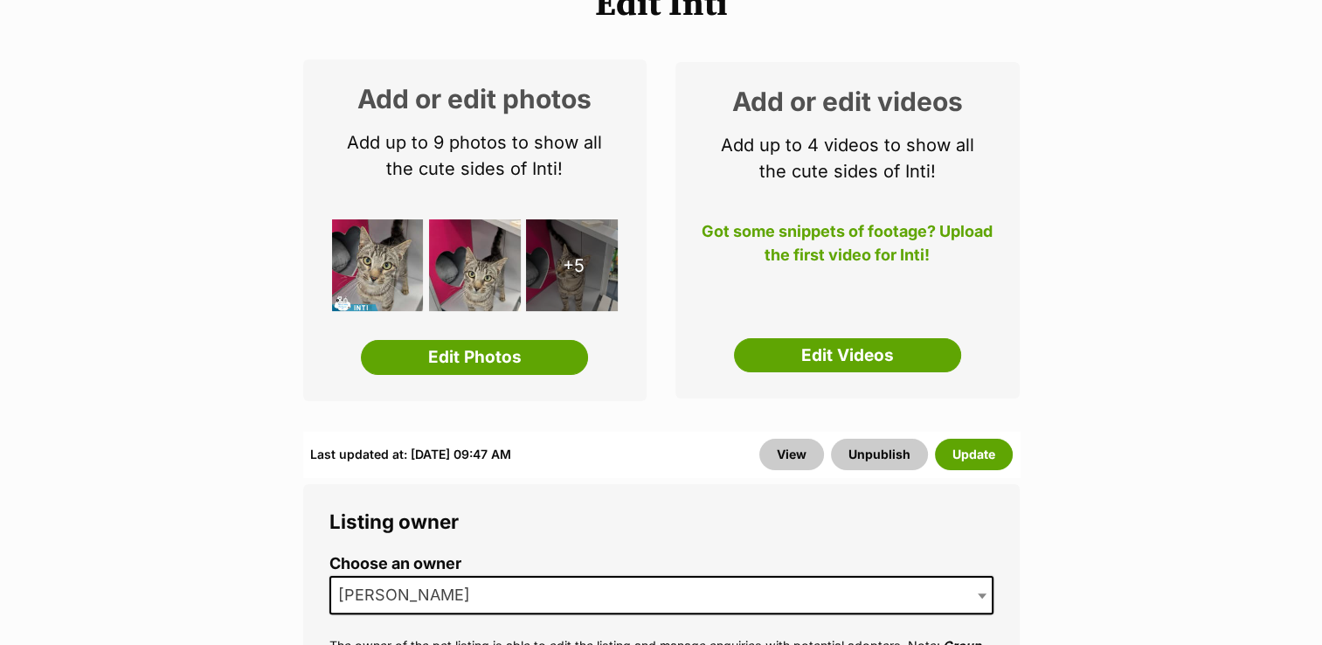
scroll to position [87, 0]
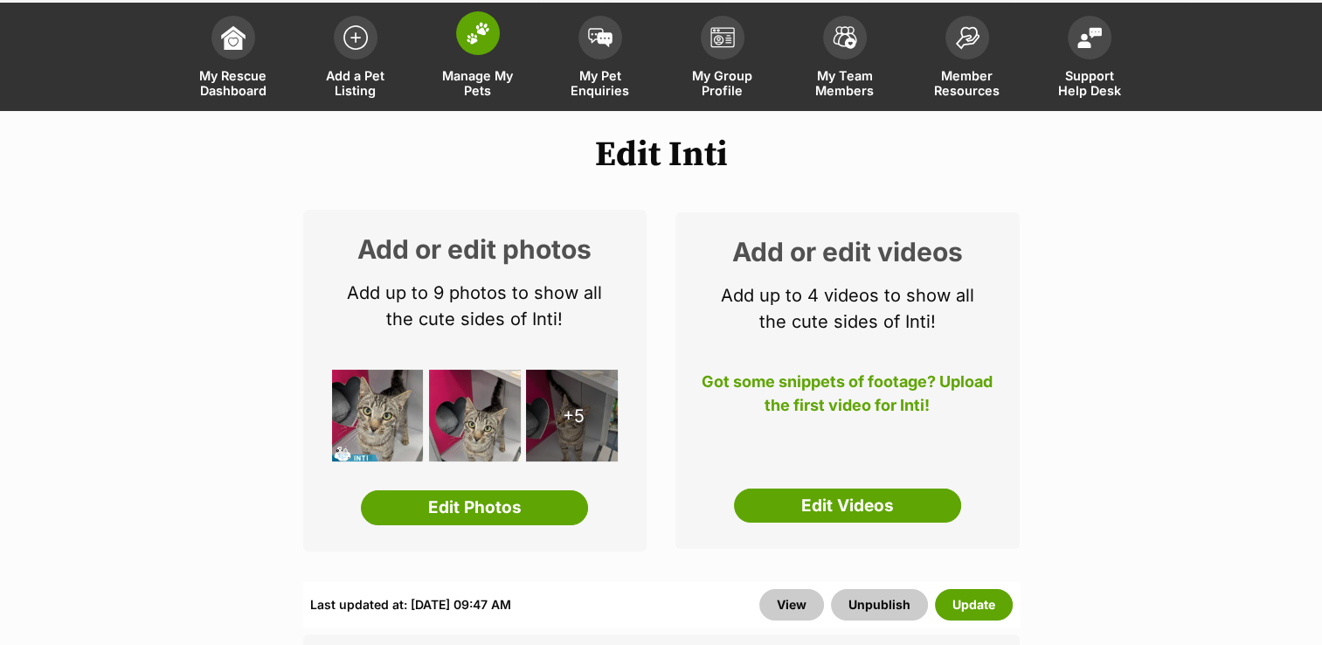
click at [485, 37] on img at bounding box center [478, 33] width 24 height 23
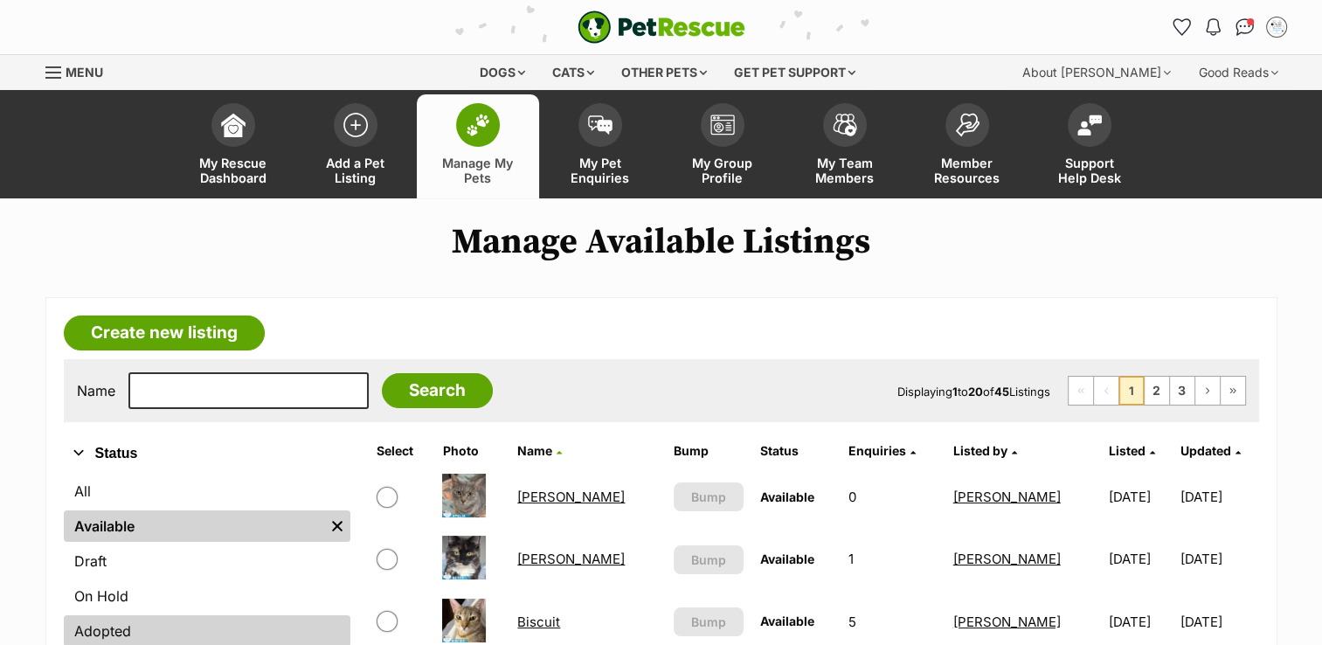
click at [136, 629] on link "Adopted" at bounding box center [207, 630] width 287 height 31
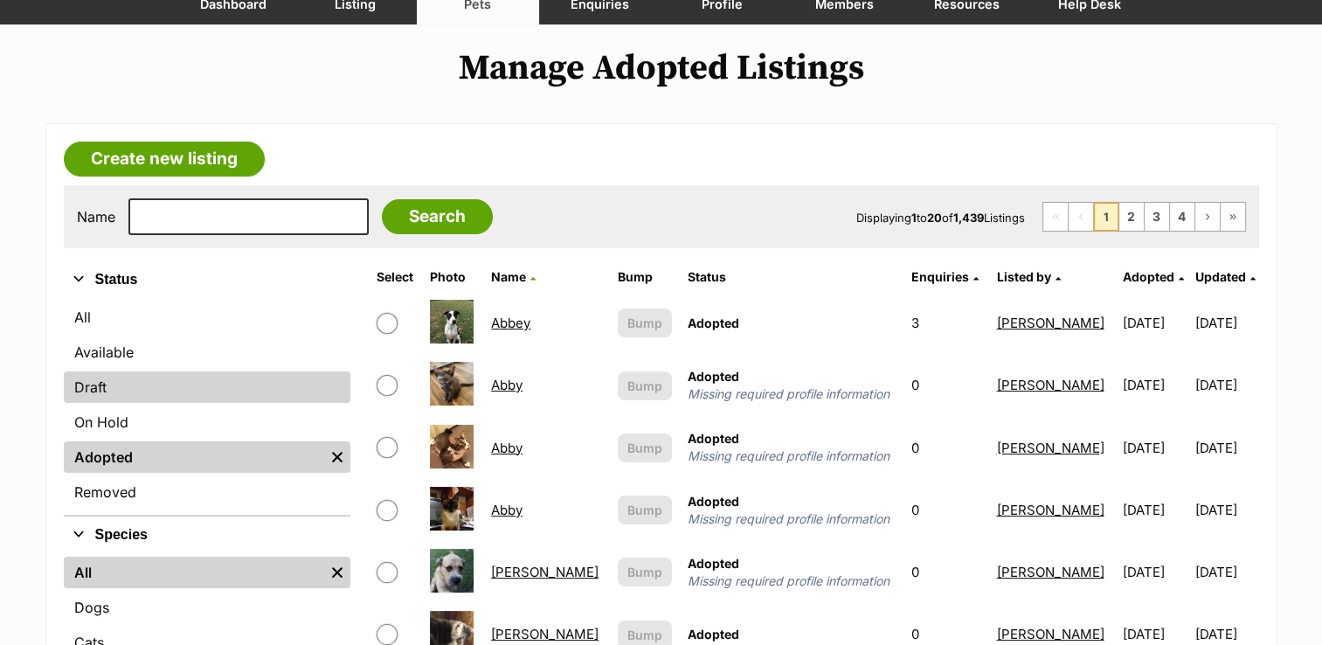
scroll to position [175, 0]
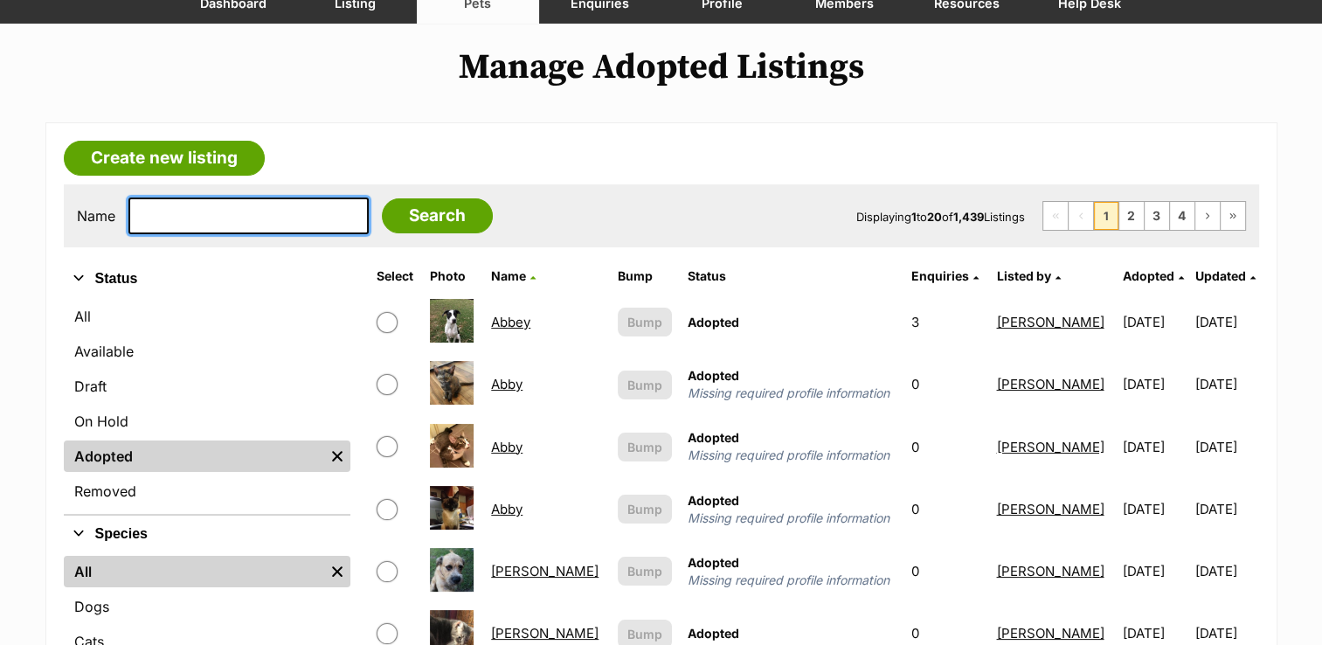
click at [180, 225] on input "text" at bounding box center [248, 215] width 240 height 37
type input "INDRI"
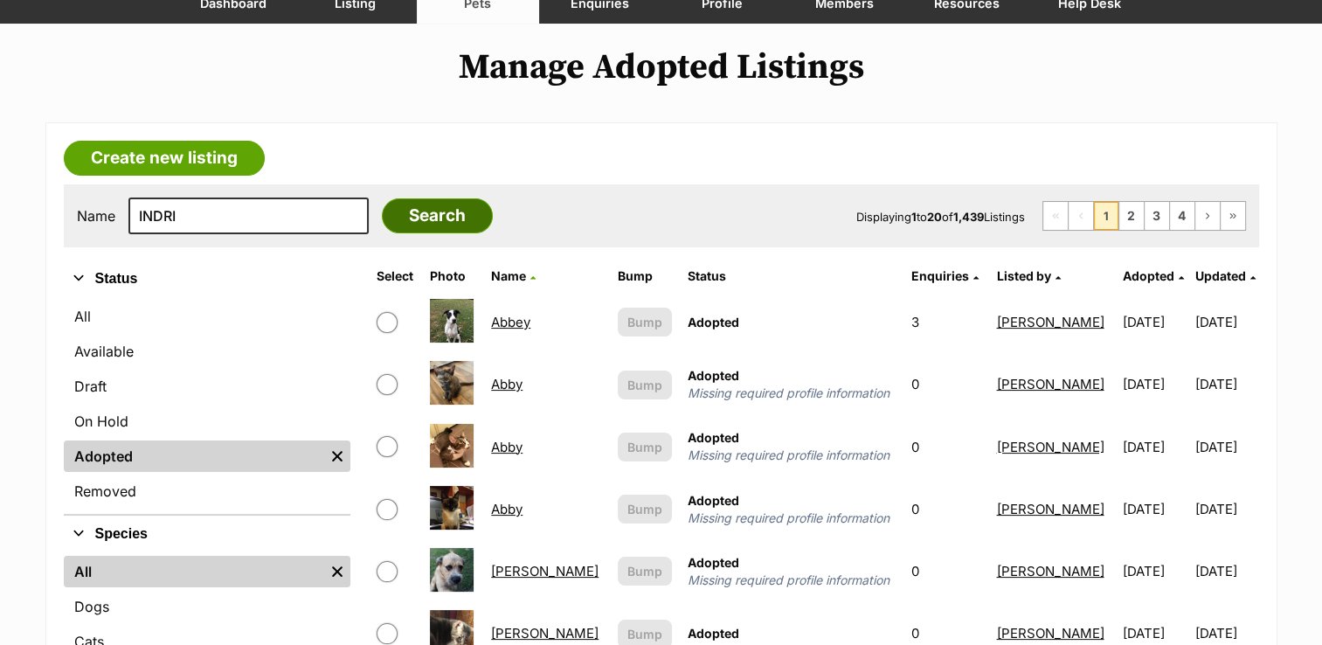
click at [384, 218] on input "Search" at bounding box center [437, 215] width 111 height 35
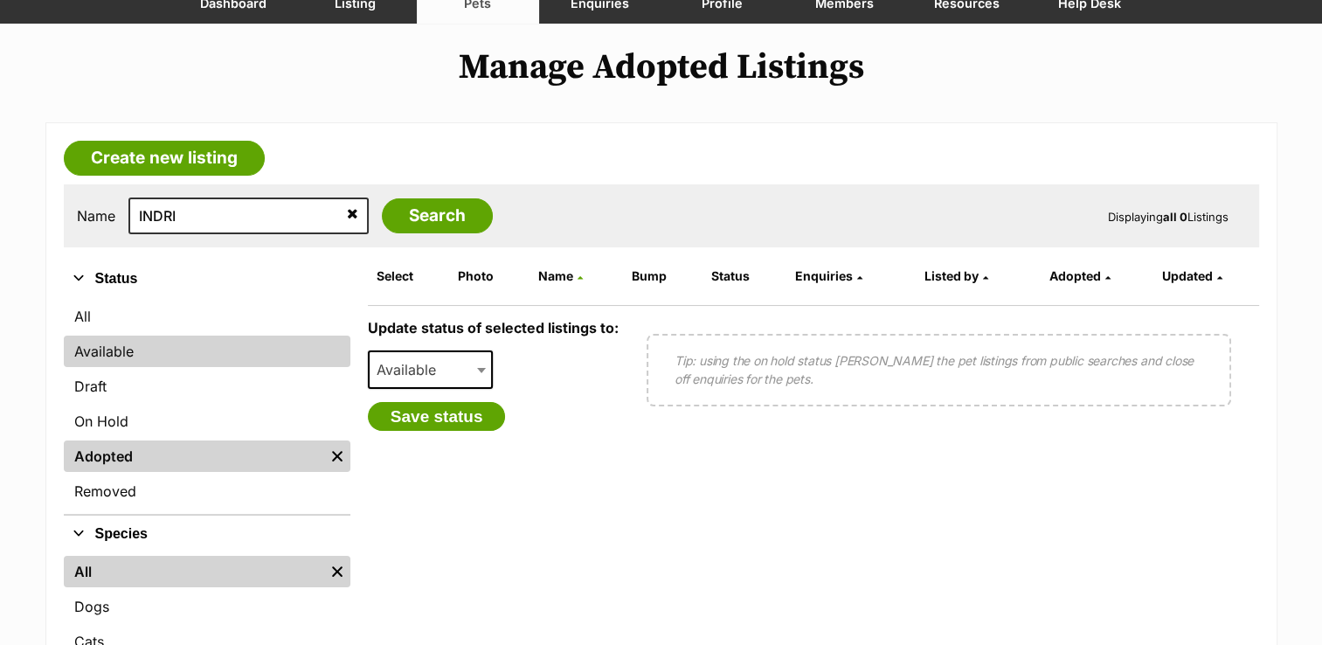
click at [170, 355] on link "Available" at bounding box center [207, 351] width 287 height 31
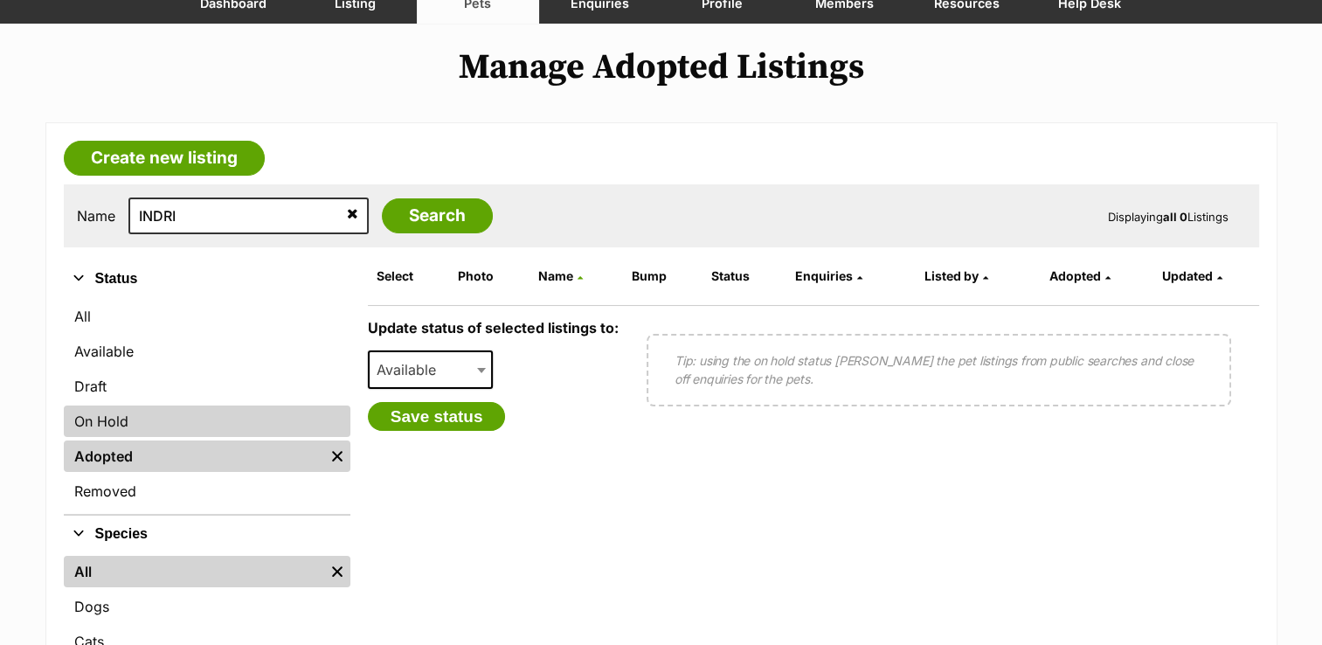
click at [163, 426] on link "On Hold" at bounding box center [207, 420] width 287 height 31
click at [172, 426] on link "On Hold" at bounding box center [207, 420] width 287 height 31
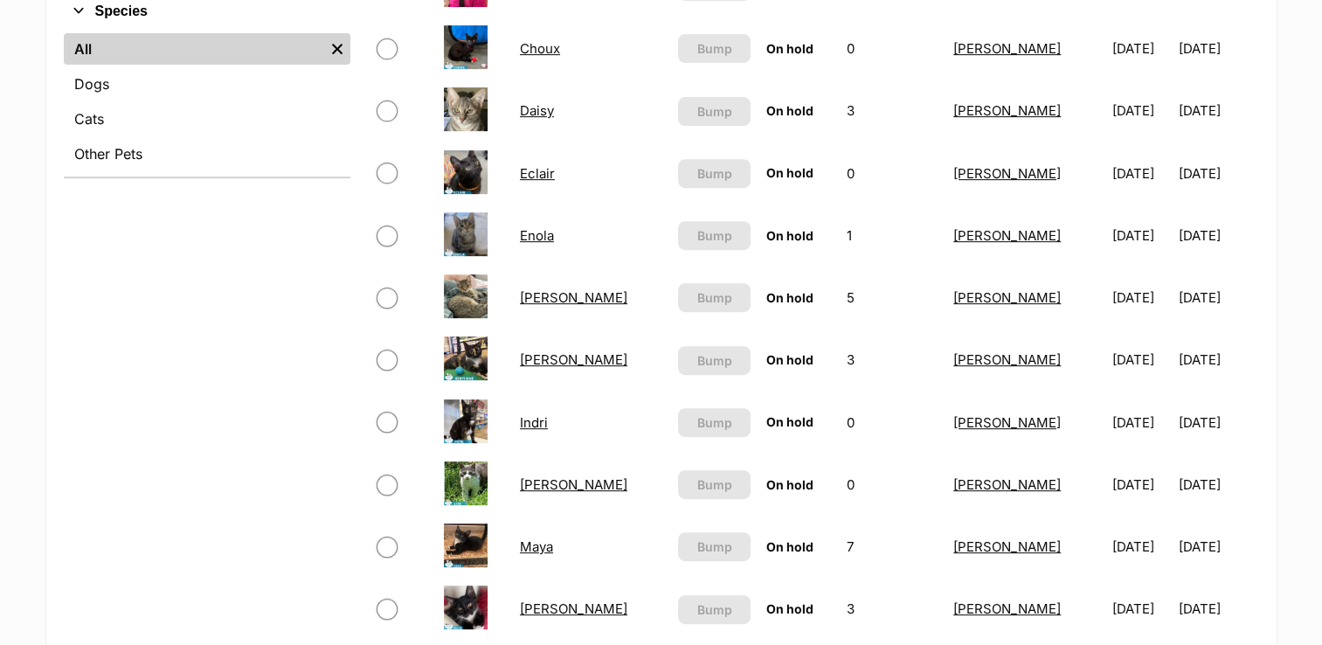
scroll to position [699, 0]
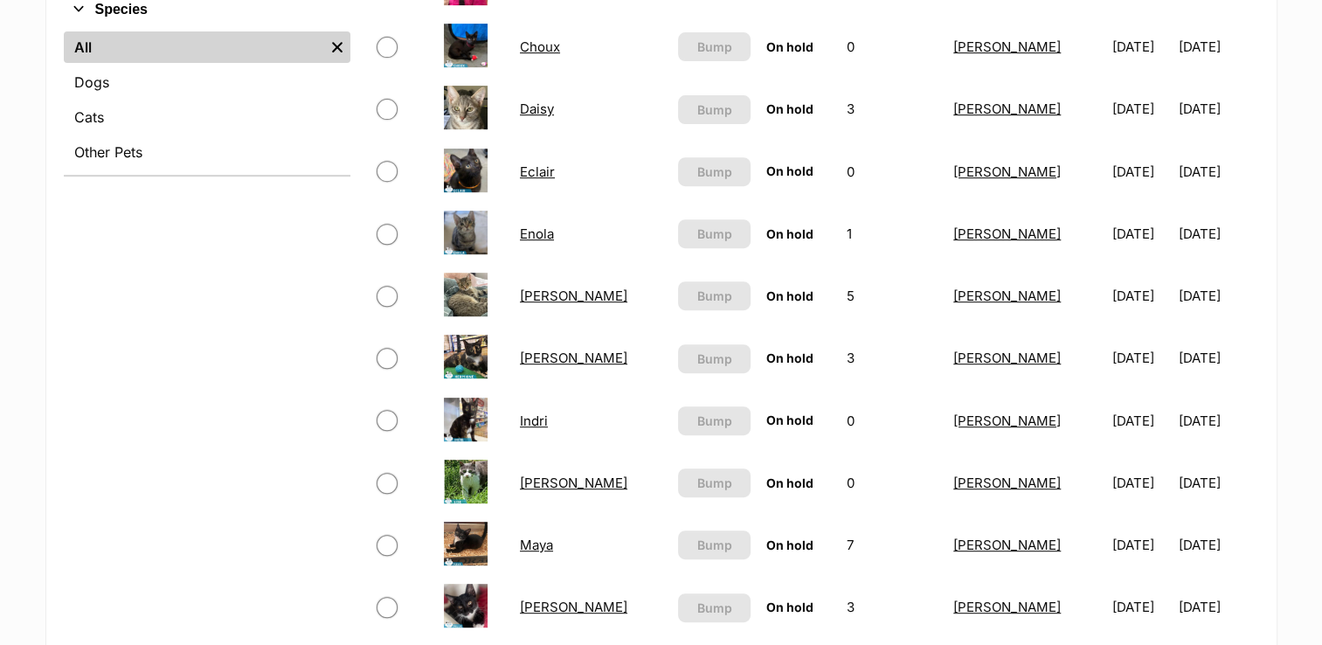
click at [540, 415] on link "Indri" at bounding box center [534, 420] width 28 height 17
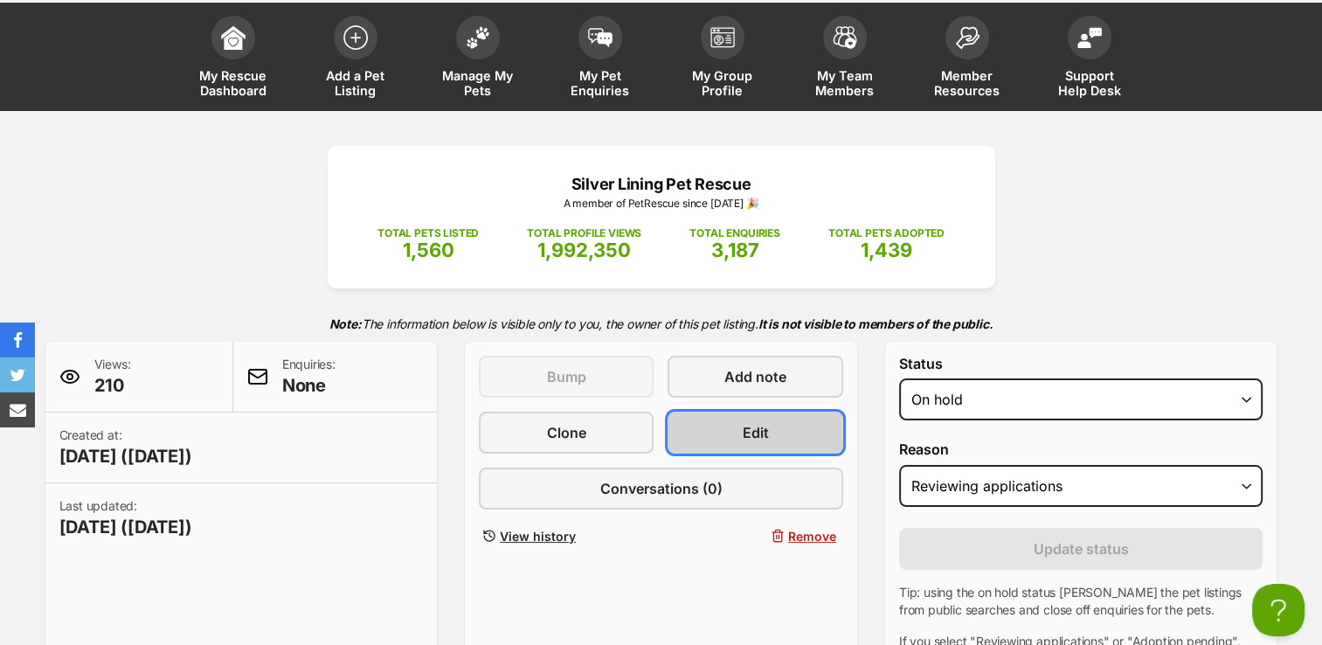
click at [736, 431] on link "Edit" at bounding box center [755, 433] width 175 height 42
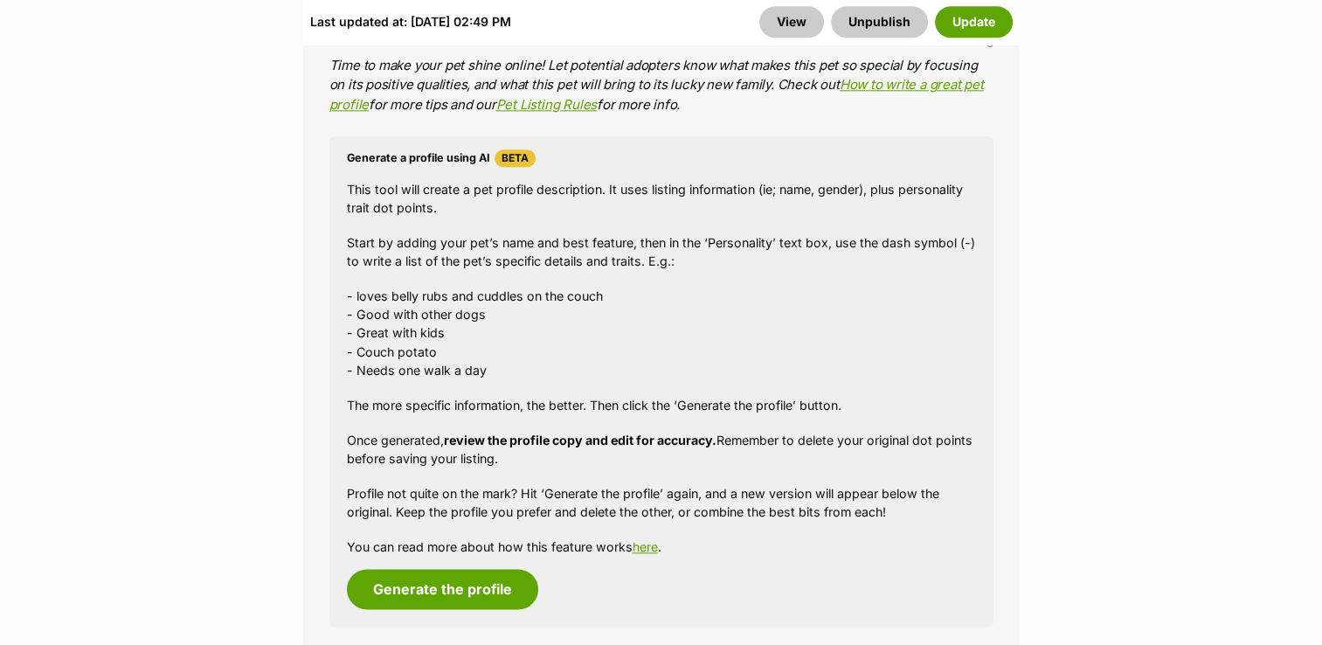
scroll to position [1985, 0]
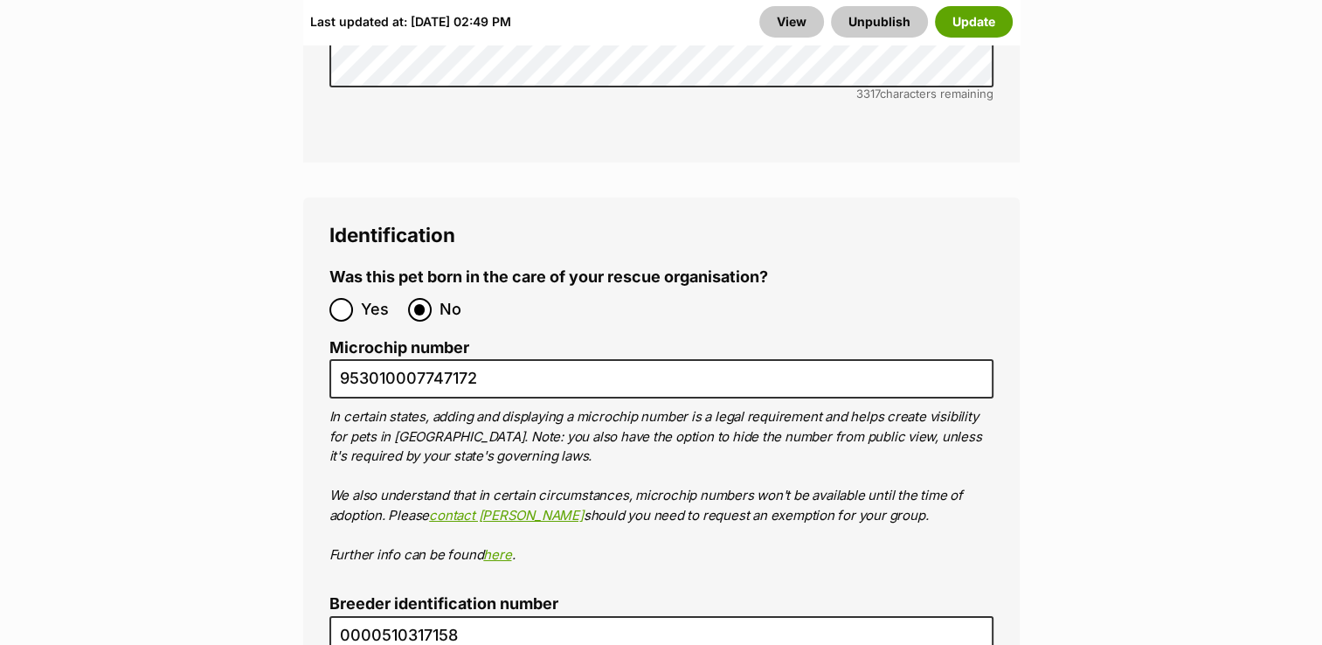
scroll to position [6208, 0]
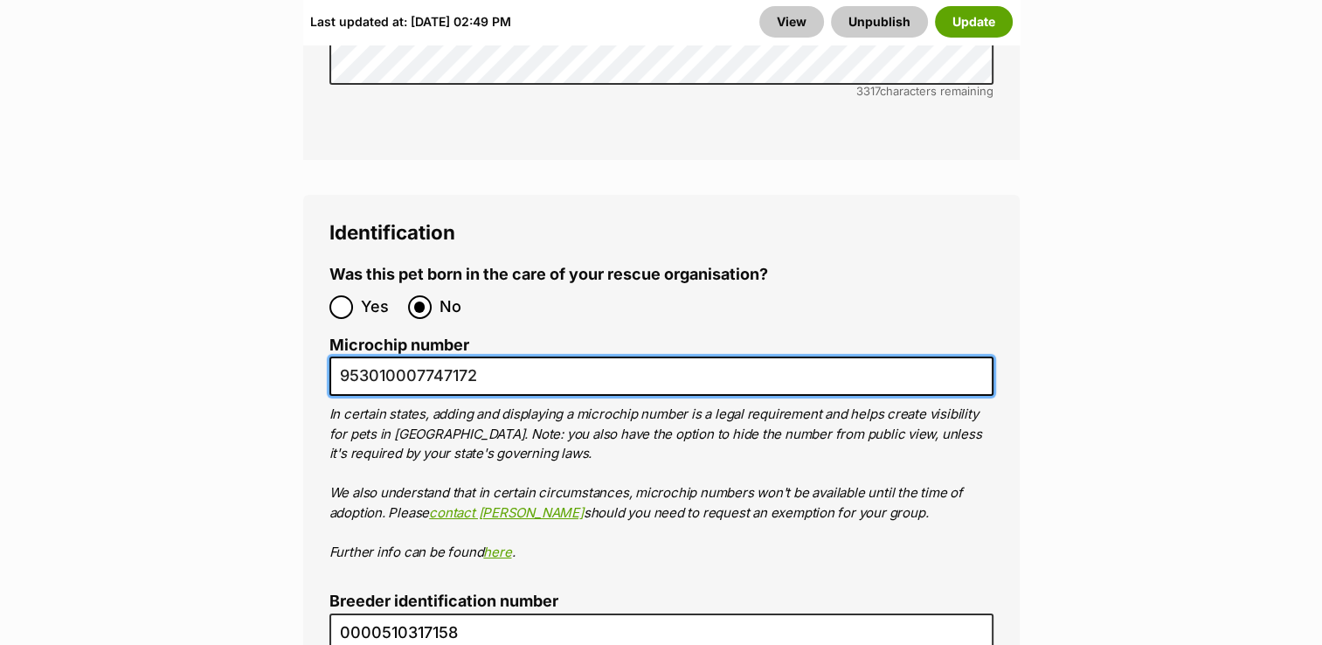
drag, startPoint x: 336, startPoint y: 265, endPoint x: 489, endPoint y: 275, distance: 153.3
click at [489, 357] on input "953010007747172" at bounding box center [661, 376] width 664 height 39
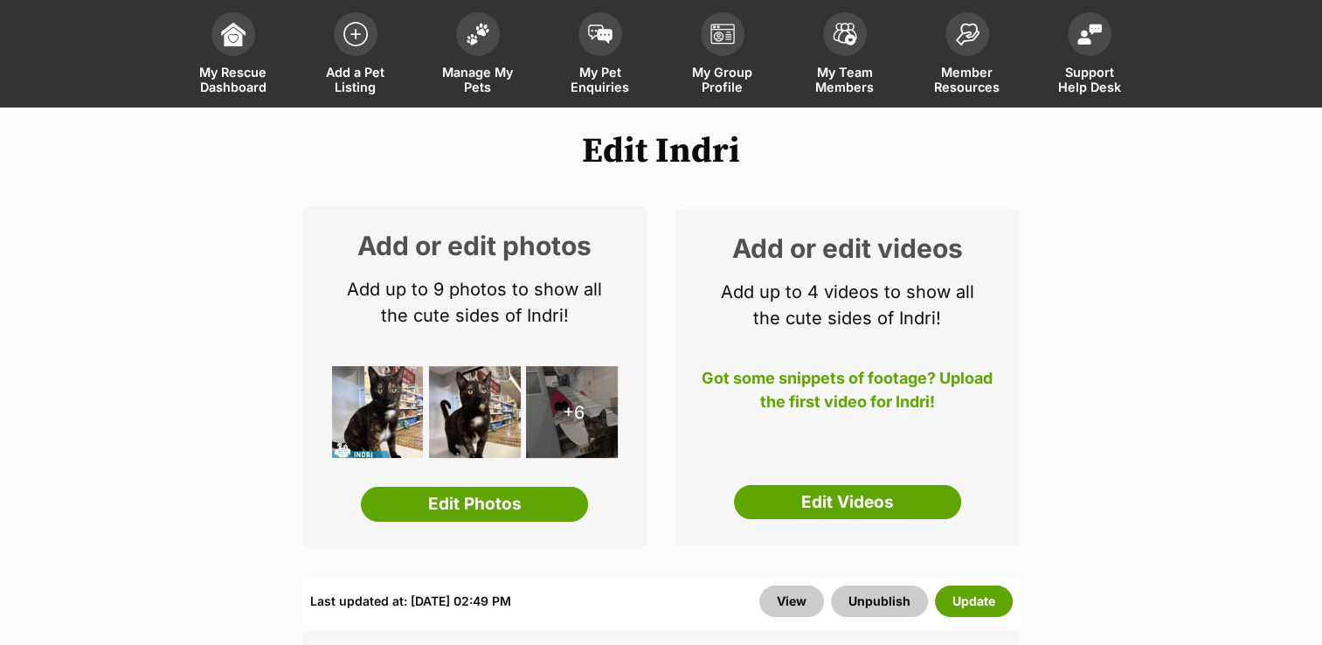
scroll to position [0, 0]
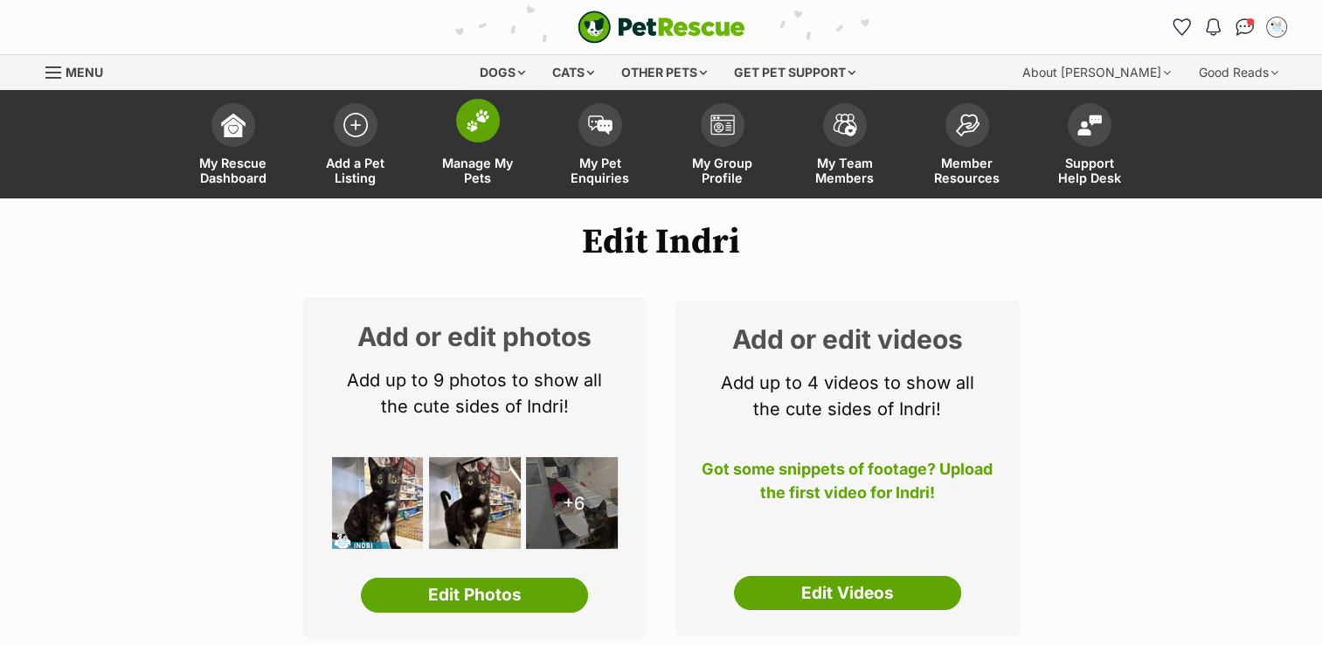
click at [482, 124] on img at bounding box center [478, 120] width 24 height 23
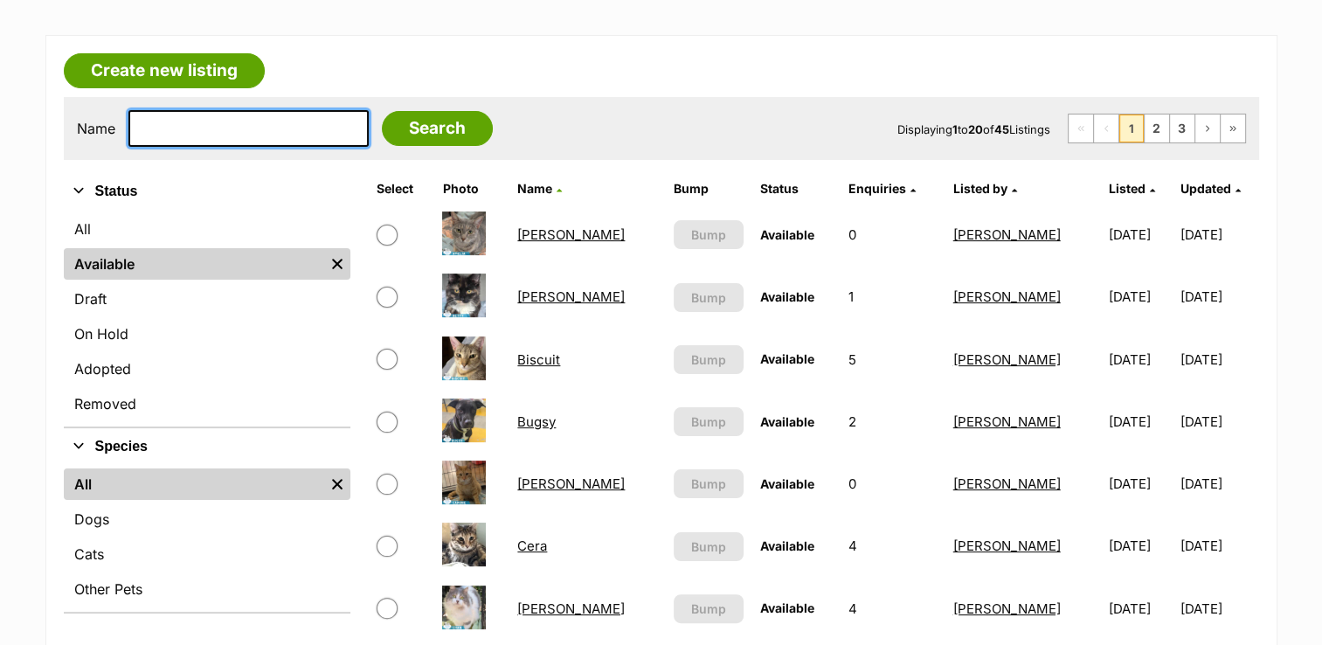
click at [212, 128] on input "text" at bounding box center [248, 128] width 240 height 37
type input "O"
type input "IVORY"
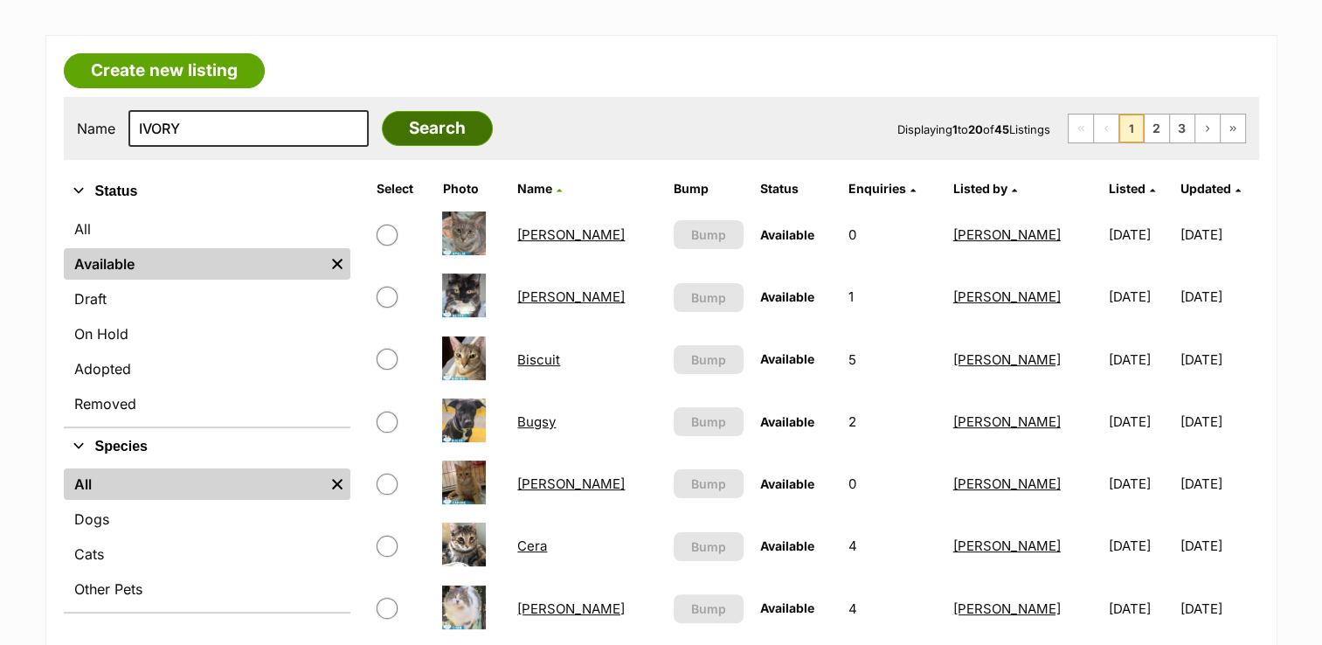
click at [382, 129] on input "Search" at bounding box center [437, 128] width 111 height 35
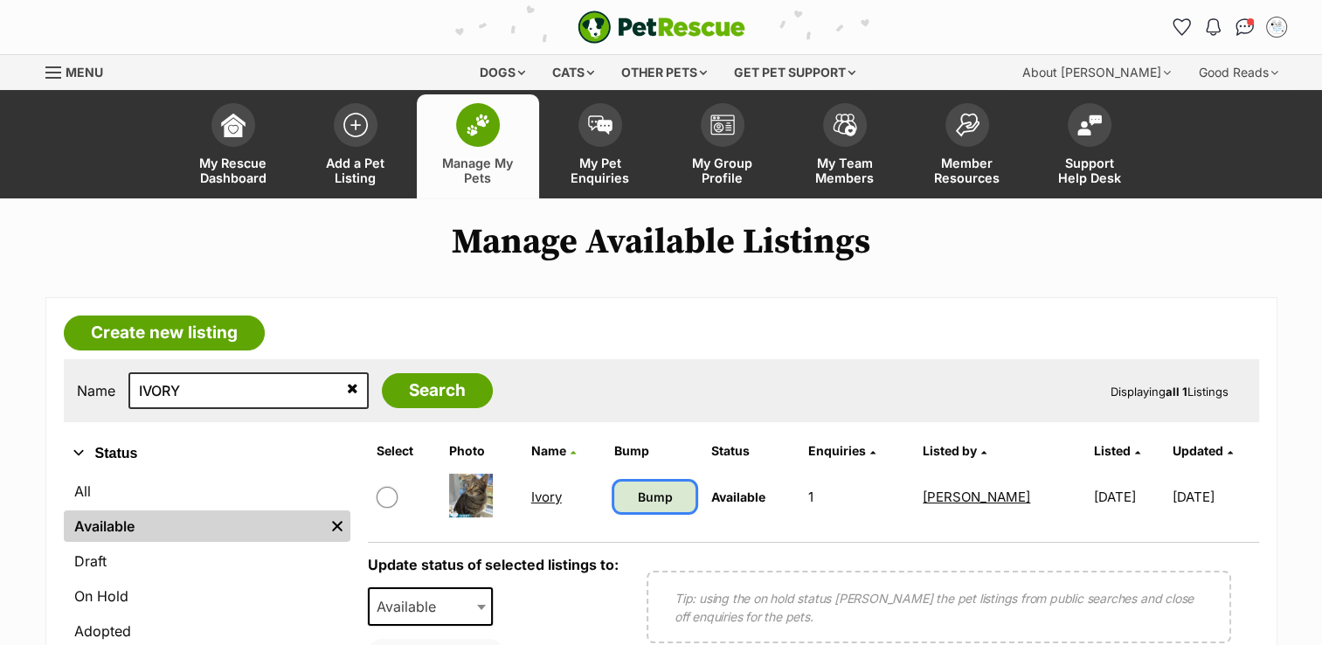
click at [662, 495] on link "Bump" at bounding box center [654, 497] width 81 height 31
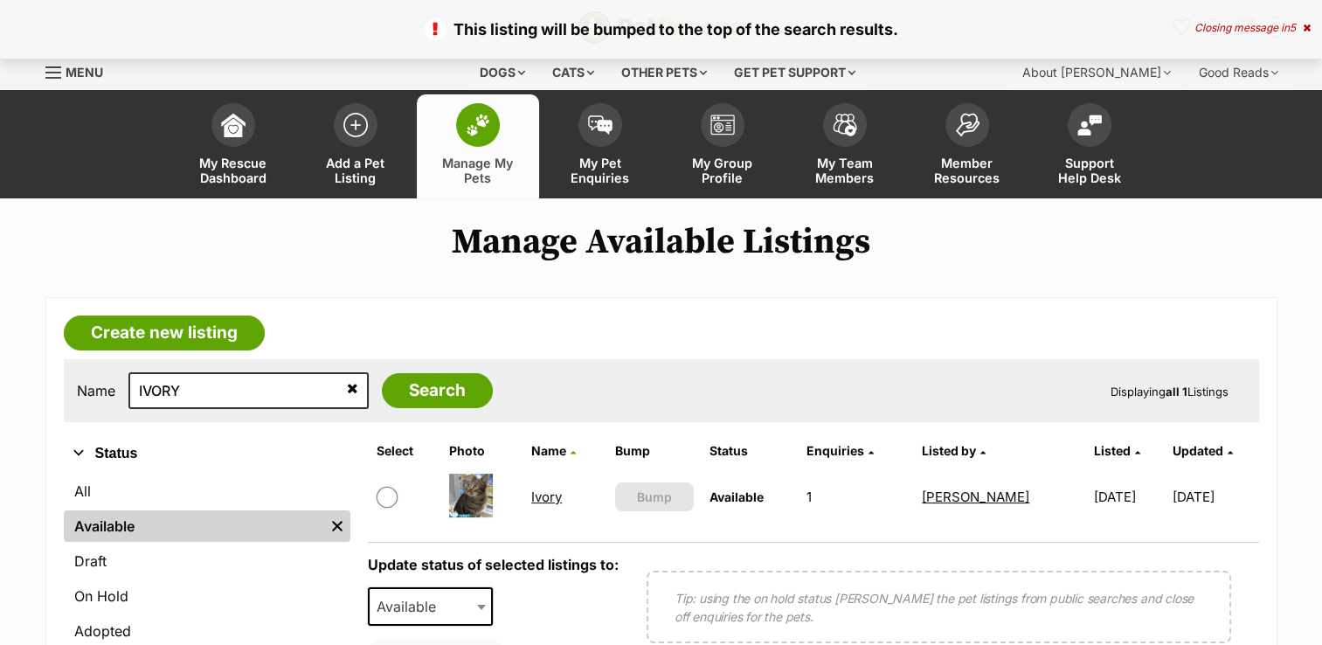
click at [545, 495] on link "Ivory" at bounding box center [546, 496] width 31 height 17
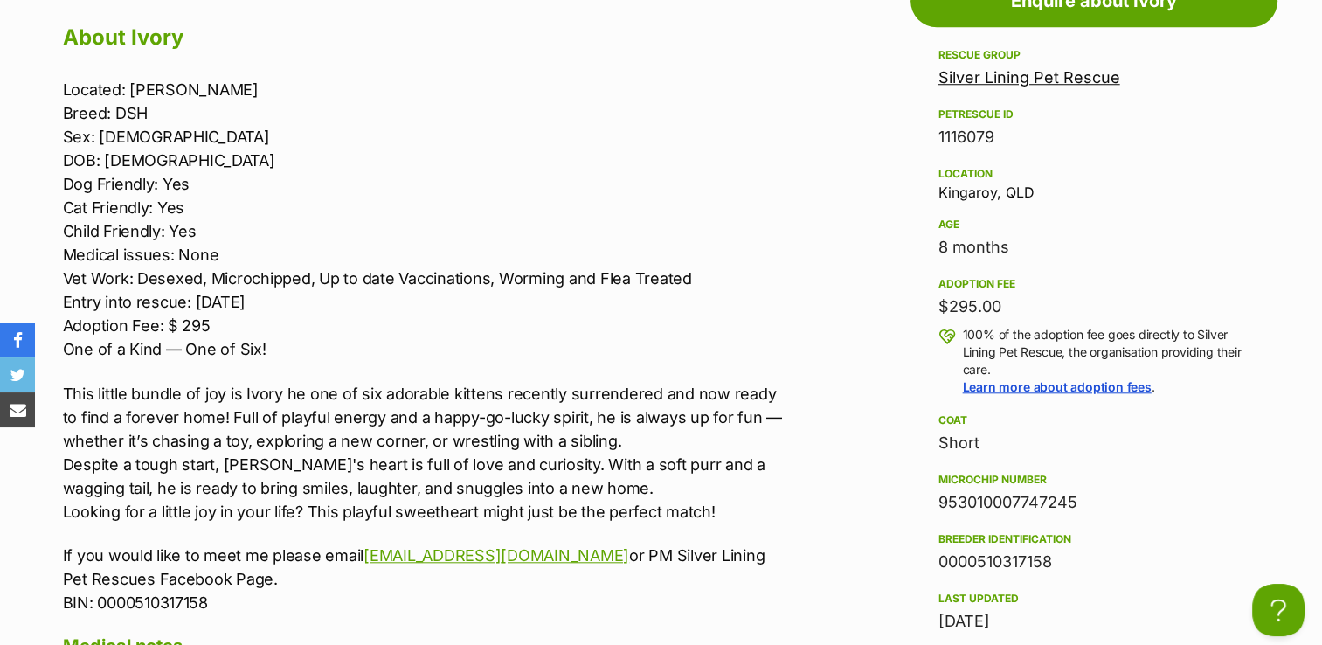
scroll to position [1573, 0]
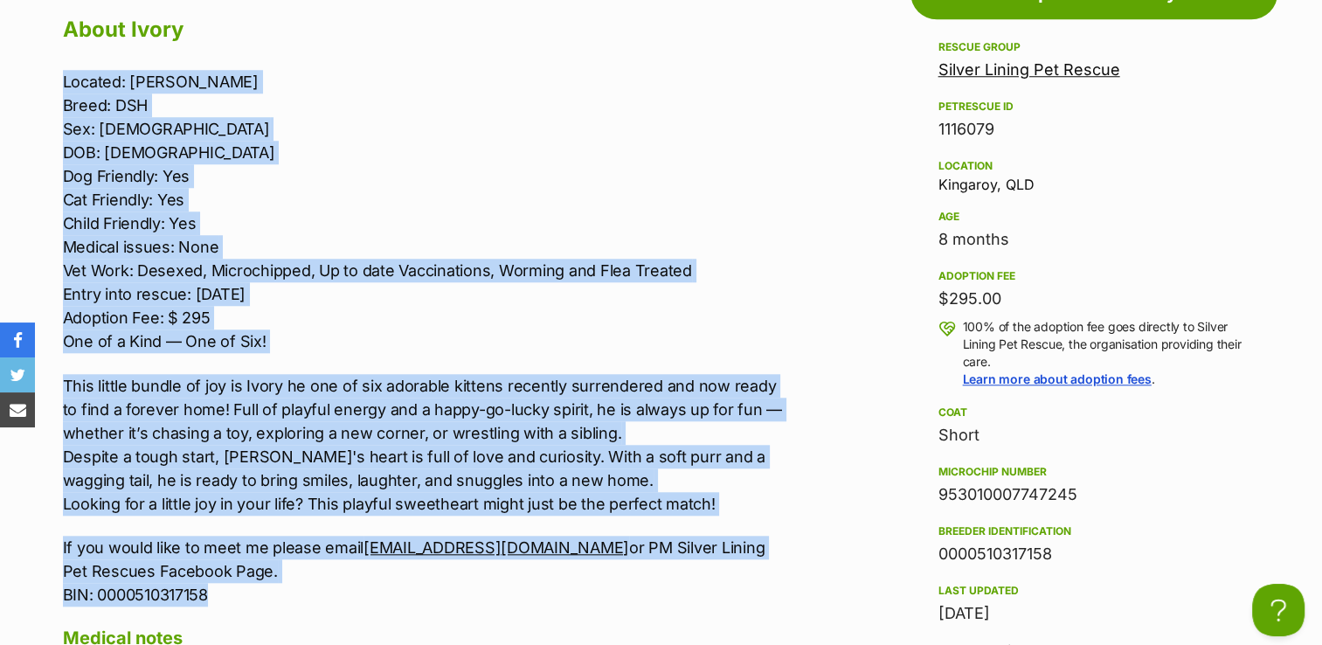
drag, startPoint x: 60, startPoint y: 71, endPoint x: 516, endPoint y: 588, distance: 689.7
click at [516, 588] on div "Upload Videos About Ivory Located: Kingaroy Petstock Breed: DSH Sex: [DEMOGRAPH…" at bounding box center [414, 487] width 739 height 1077
copy div "Located: Kingaroy Petstock Breed: DSH Sex: [DEMOGRAPHIC_DATA] DOB: [DEMOGRAPHIC…"
click at [749, 236] on p "Located: Kingaroy Petstock Breed: DSH Sex: [DEMOGRAPHIC_DATA] DOB: [DEMOGRAPHIC…" at bounding box center [424, 211] width 722 height 283
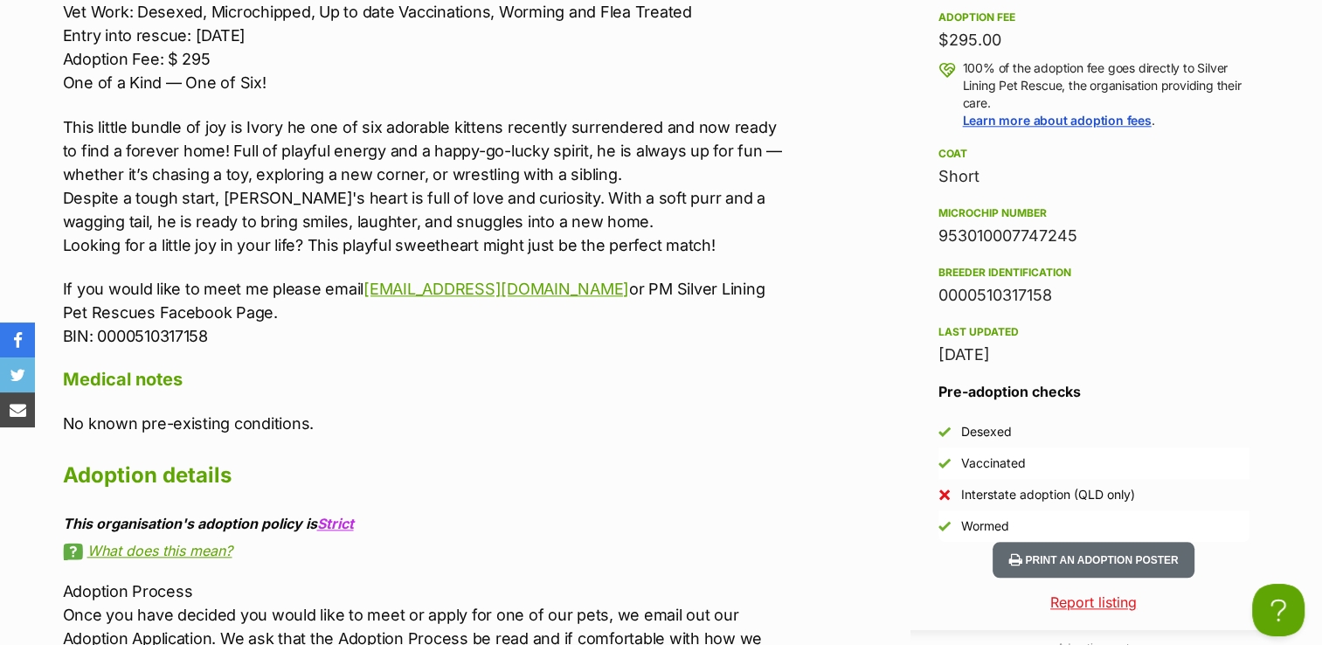
scroll to position [1835, 0]
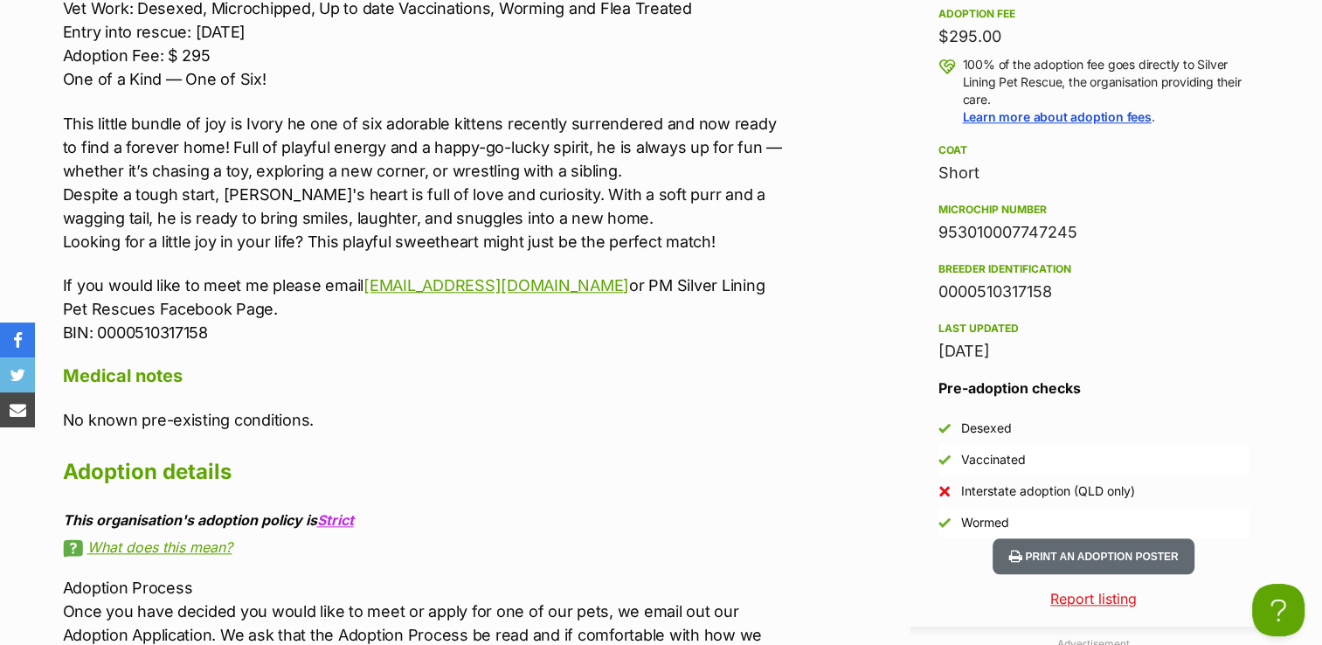
drag, startPoint x: 937, startPoint y: 226, endPoint x: 1091, endPoint y: 246, distance: 155.0
click at [1091, 246] on aside "Rescue group Silver Lining Pet Rescue PetRescue ID 1116079 Location [GEOGRAPHIC…" at bounding box center [1094, 157] width 367 height 764
copy div "953010007747245"
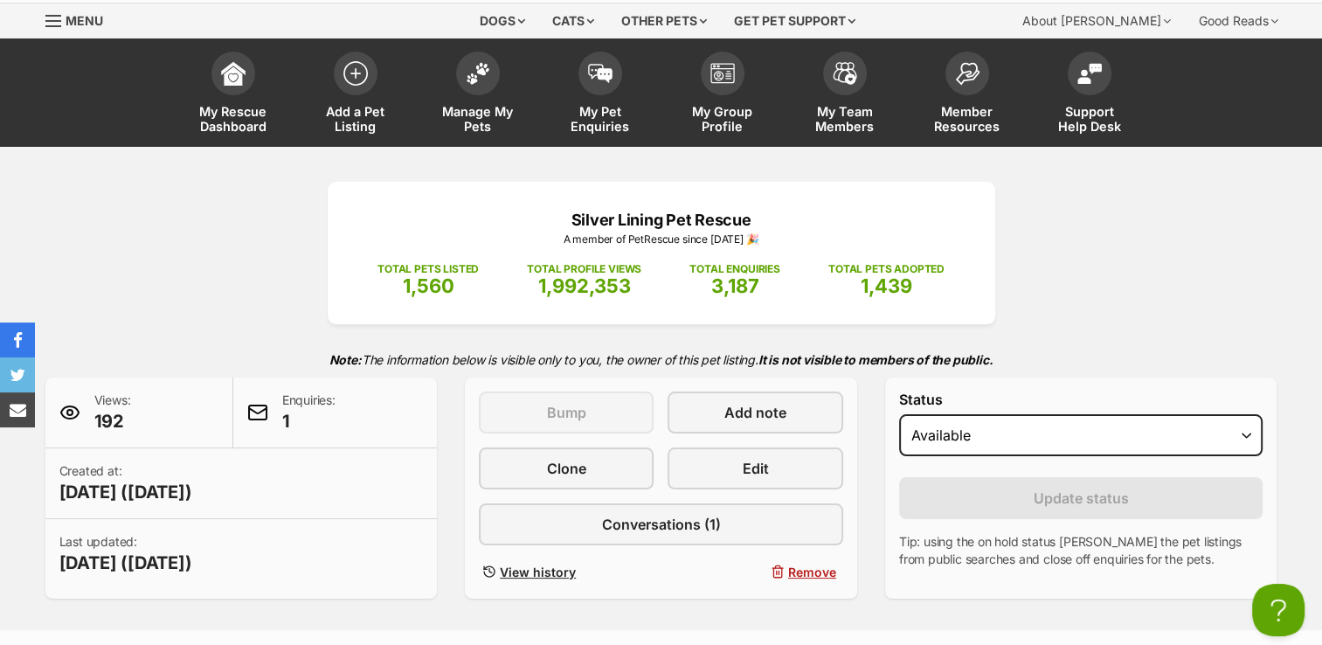
scroll to position [0, 0]
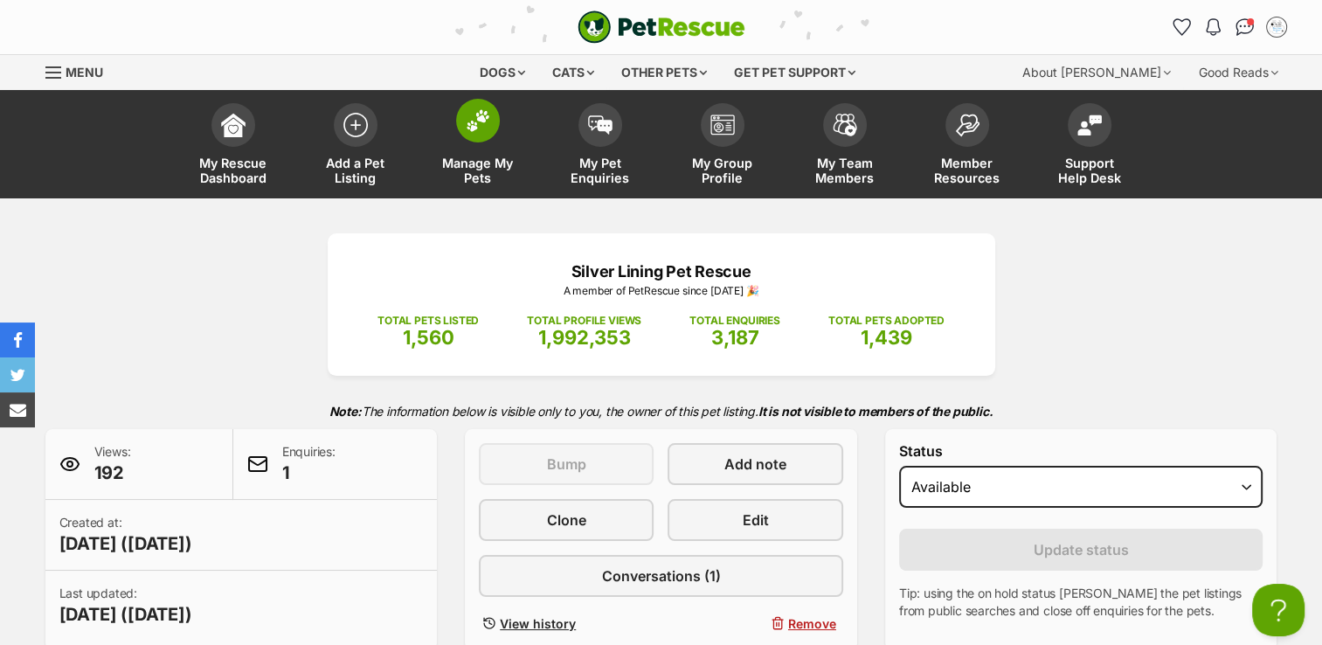
click at [478, 125] on img at bounding box center [478, 120] width 24 height 23
